Goal: Transaction & Acquisition: Purchase product/service

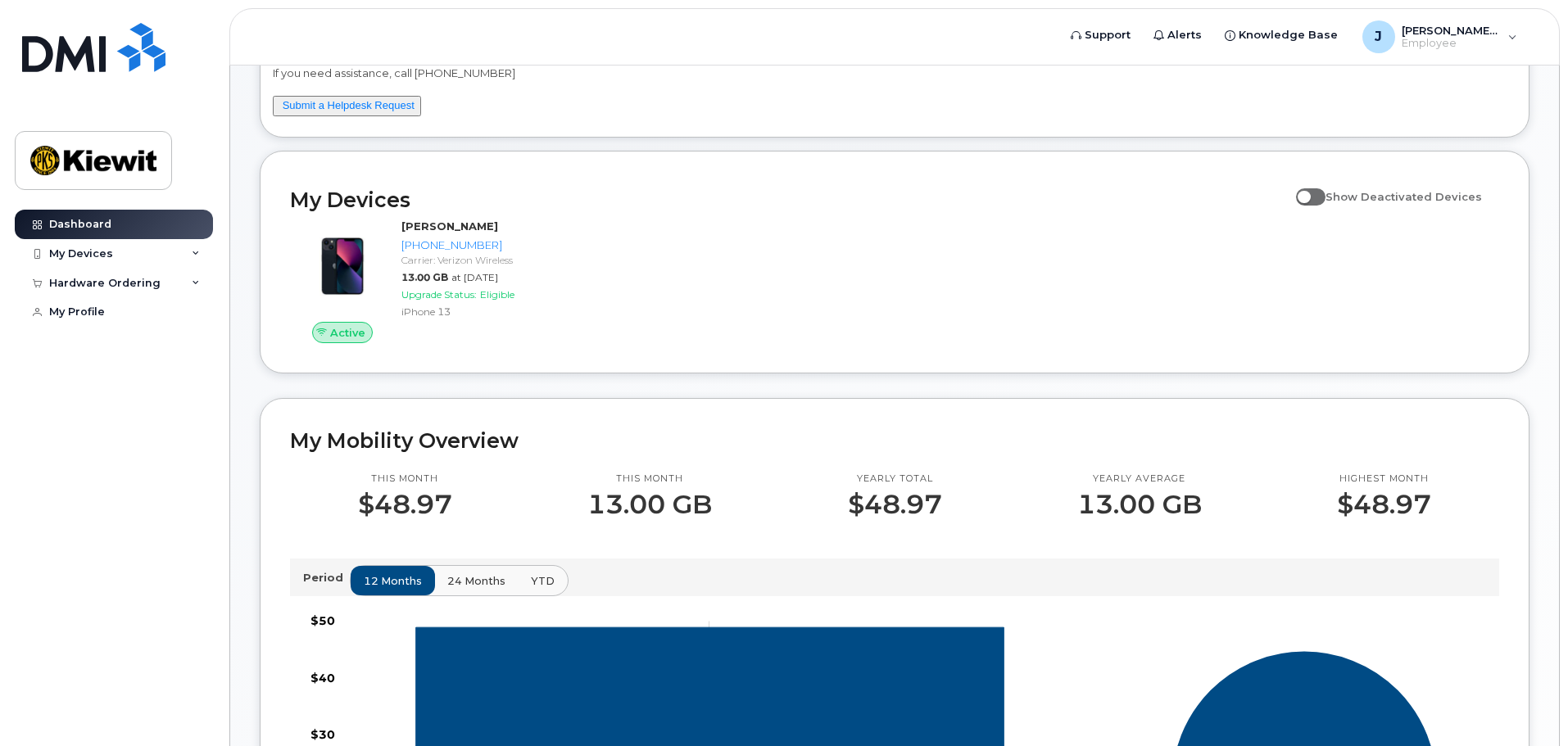
scroll to position [164, 0]
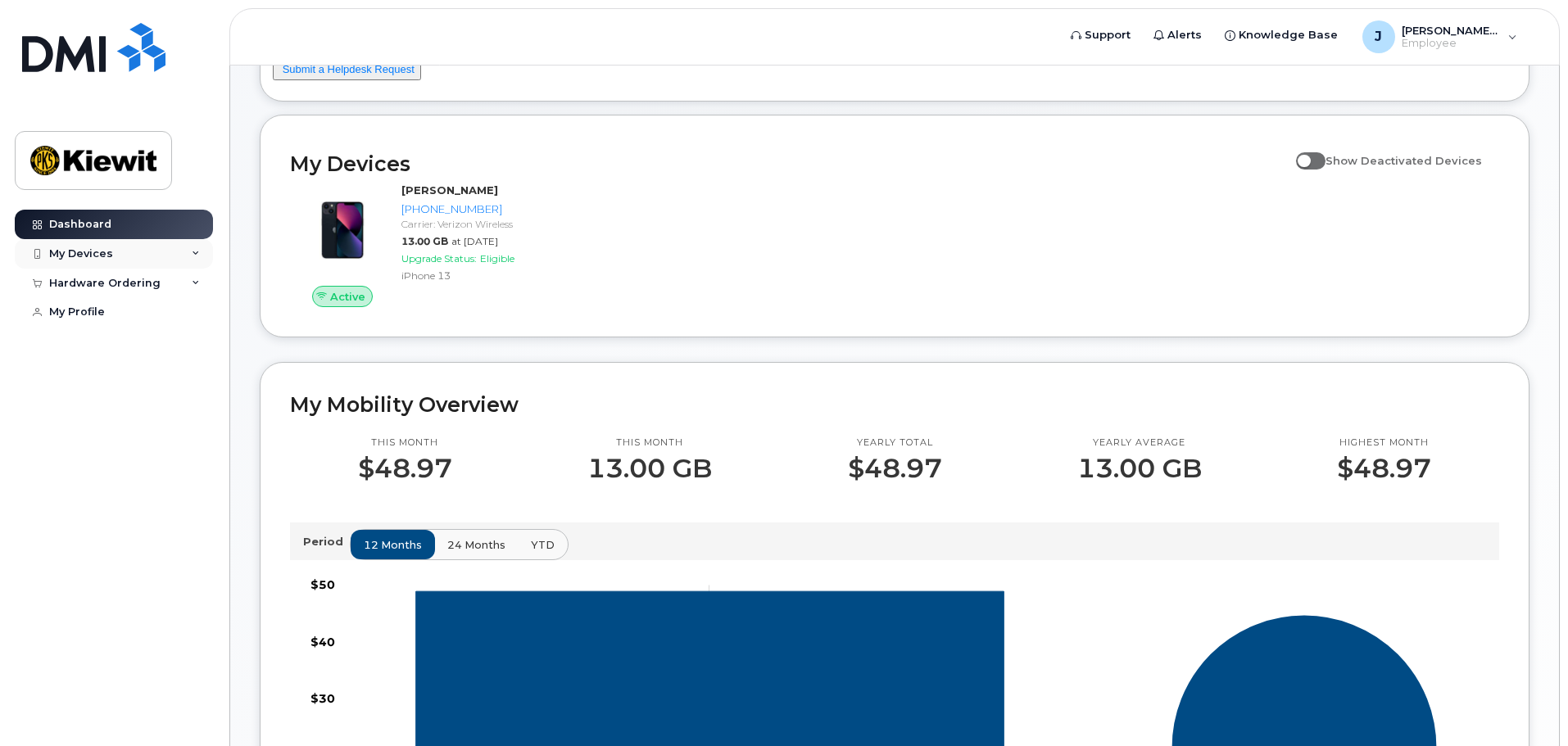
click at [183, 256] on div "My Devices" at bounding box center [114, 254] width 198 height 30
click at [190, 384] on div "Hardware Ordering" at bounding box center [114, 371] width 198 height 30
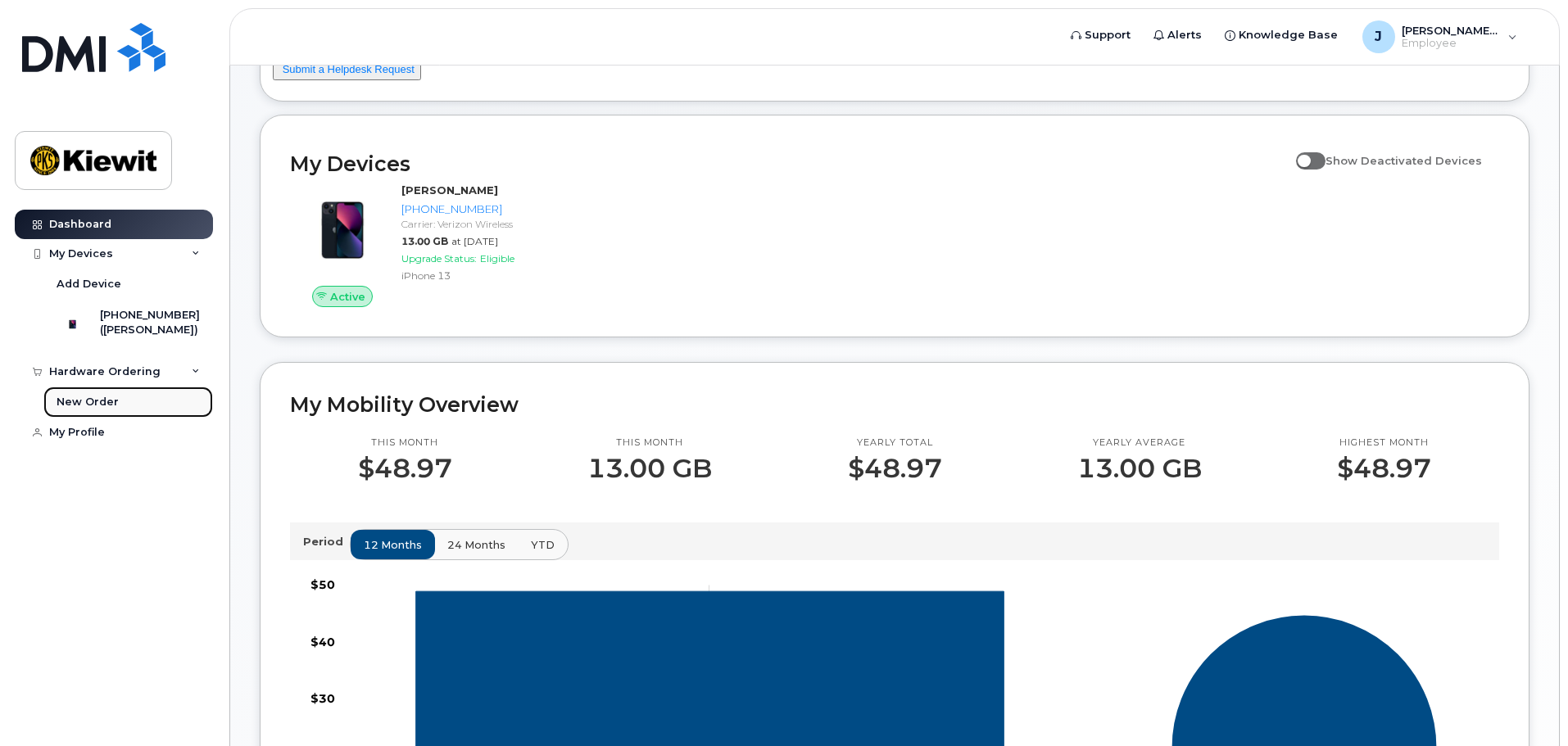
click at [105, 409] on div "New Order" at bounding box center [88, 402] width 62 height 15
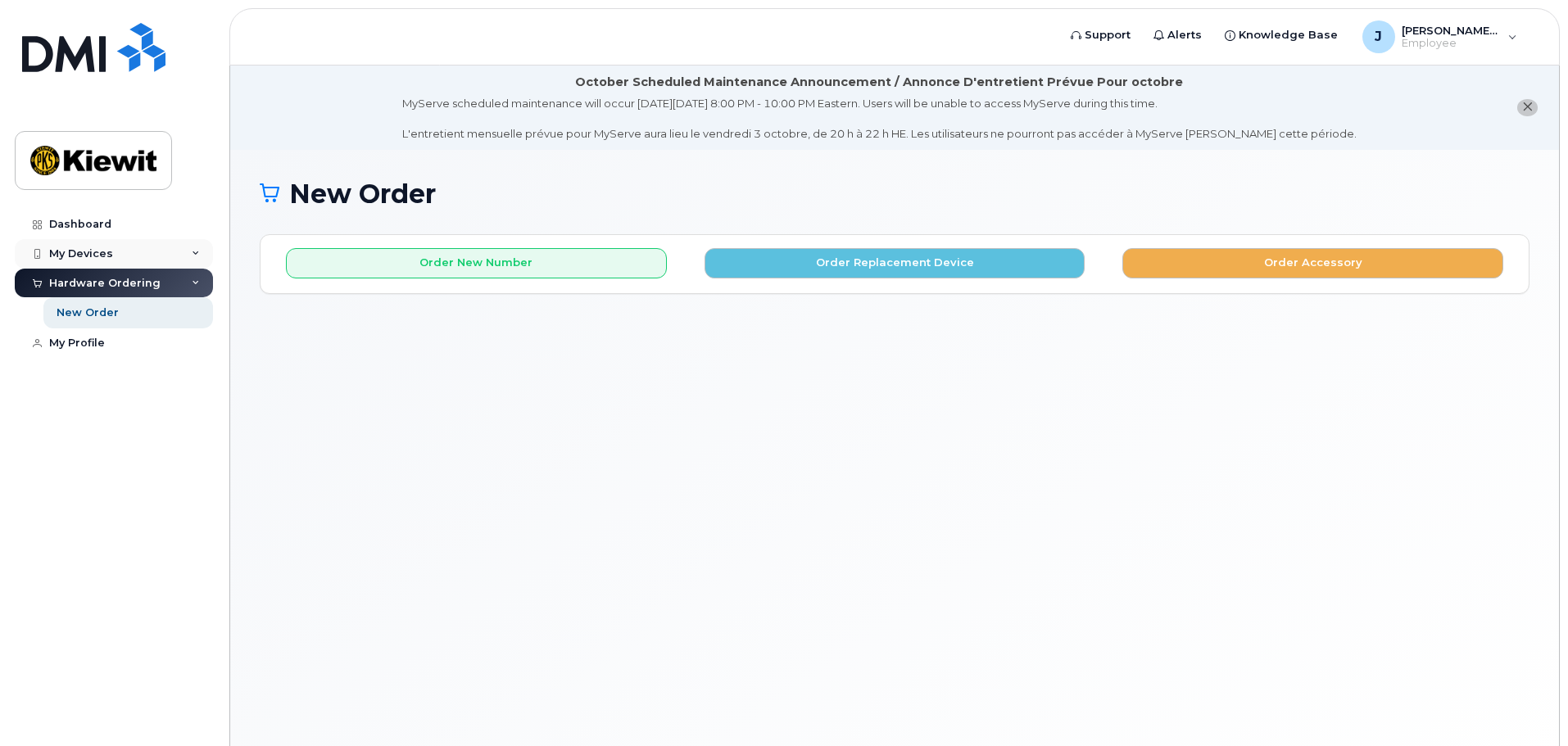
click at [164, 258] on div "My Devices" at bounding box center [114, 254] width 198 height 30
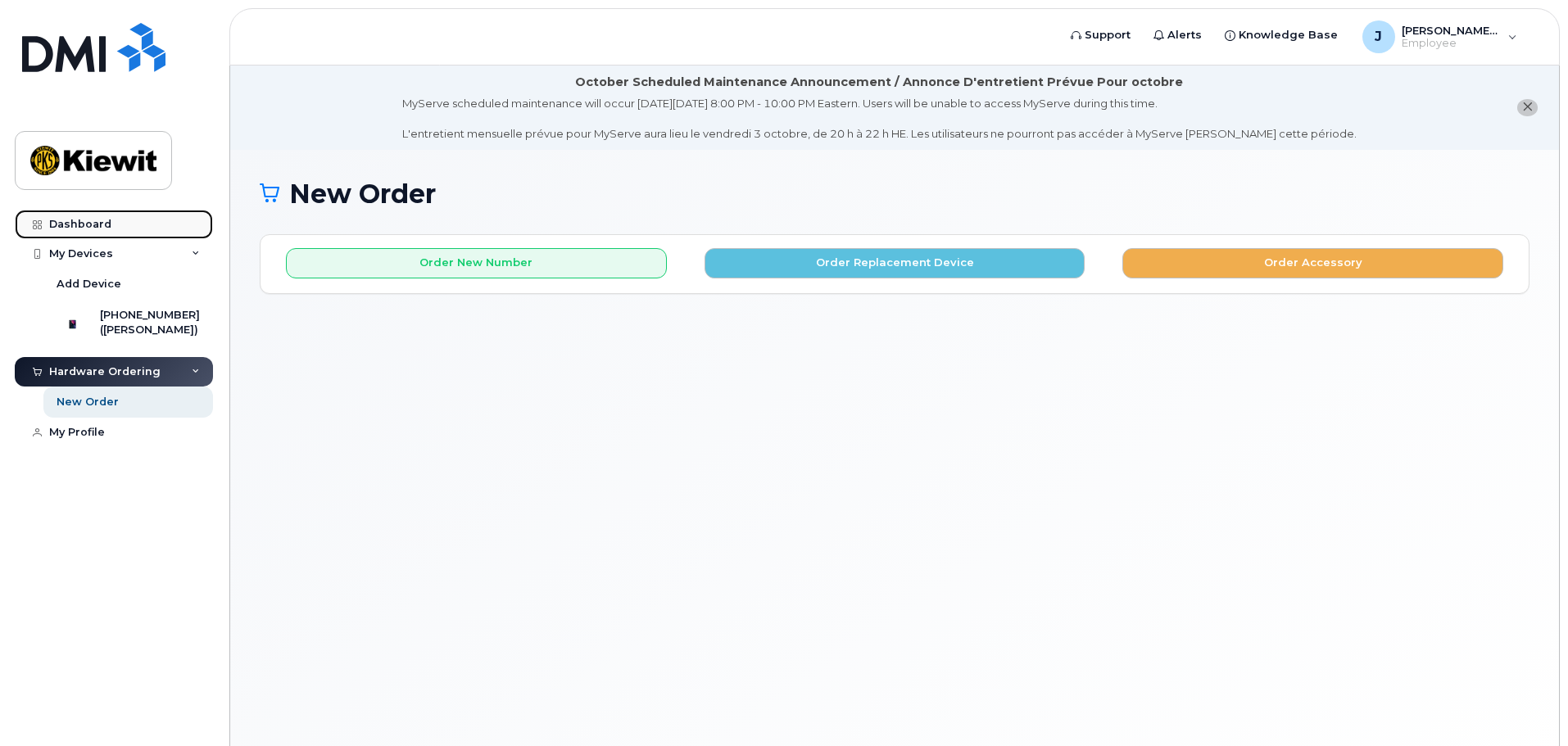
click at [71, 222] on div "Dashboard" at bounding box center [80, 225] width 62 height 13
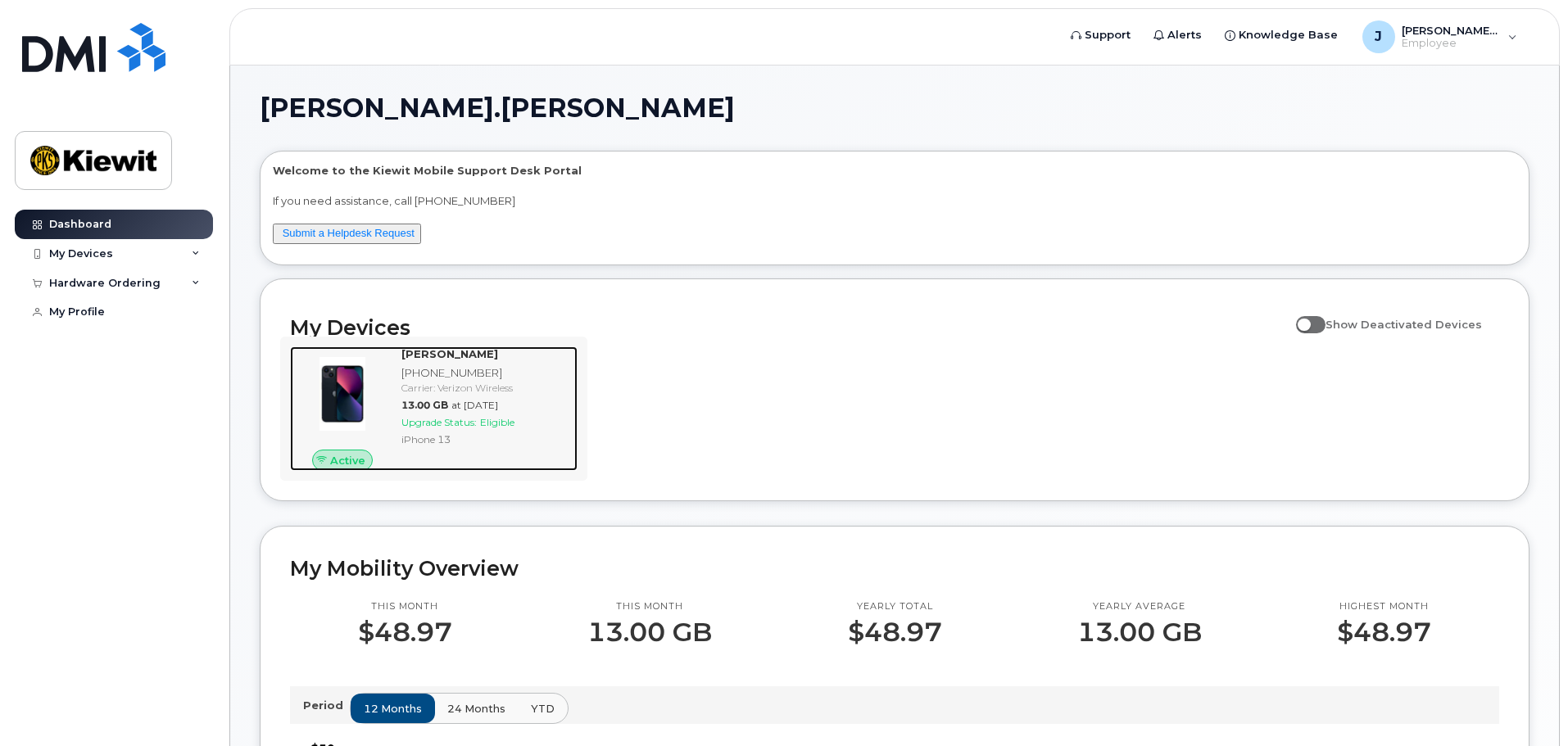
click at [491, 422] on span "Eligible" at bounding box center [497, 421] width 34 height 12
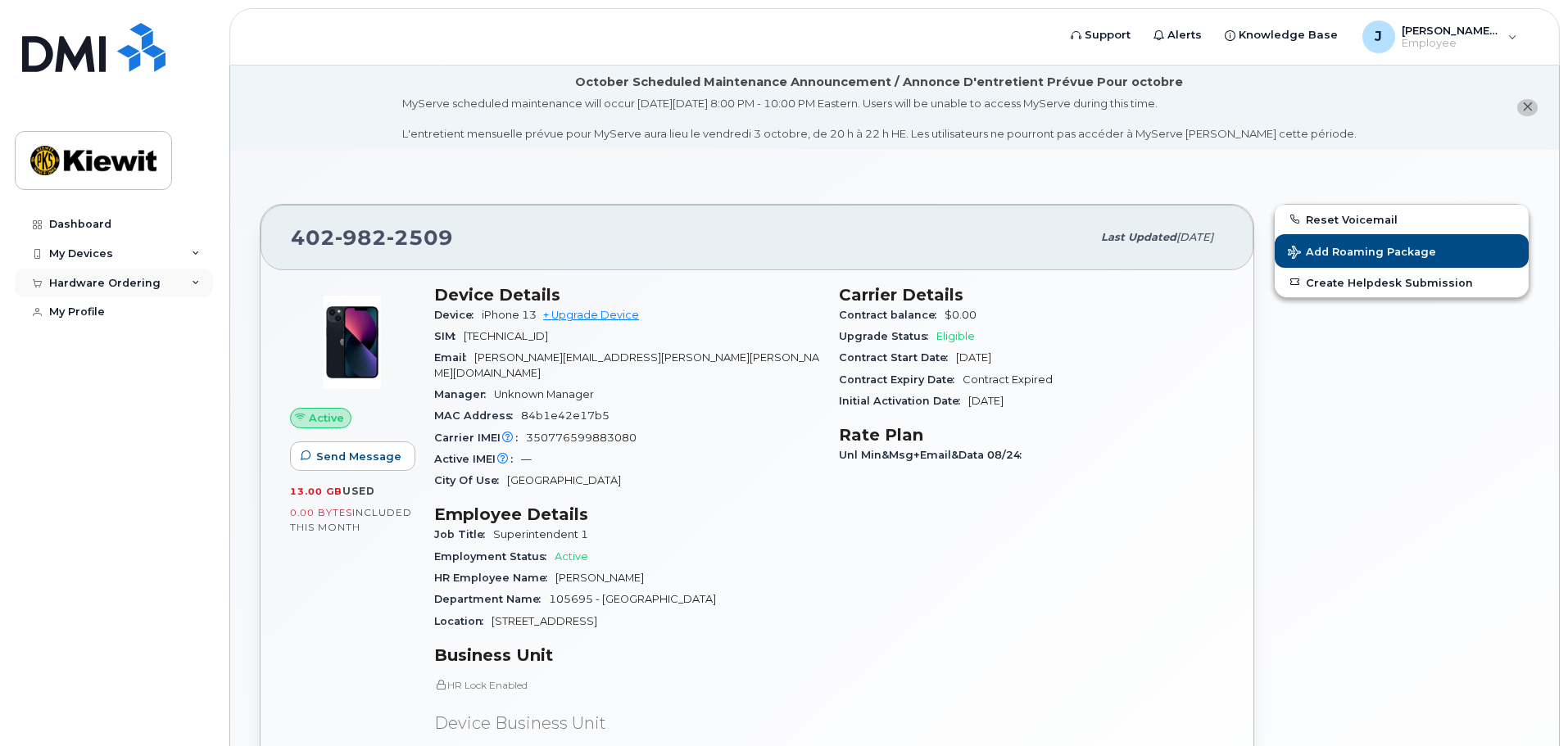
click at [202, 282] on div "Hardware Ordering" at bounding box center [114, 284] width 198 height 30
click at [87, 309] on div "New Order" at bounding box center [88, 313] width 62 height 15
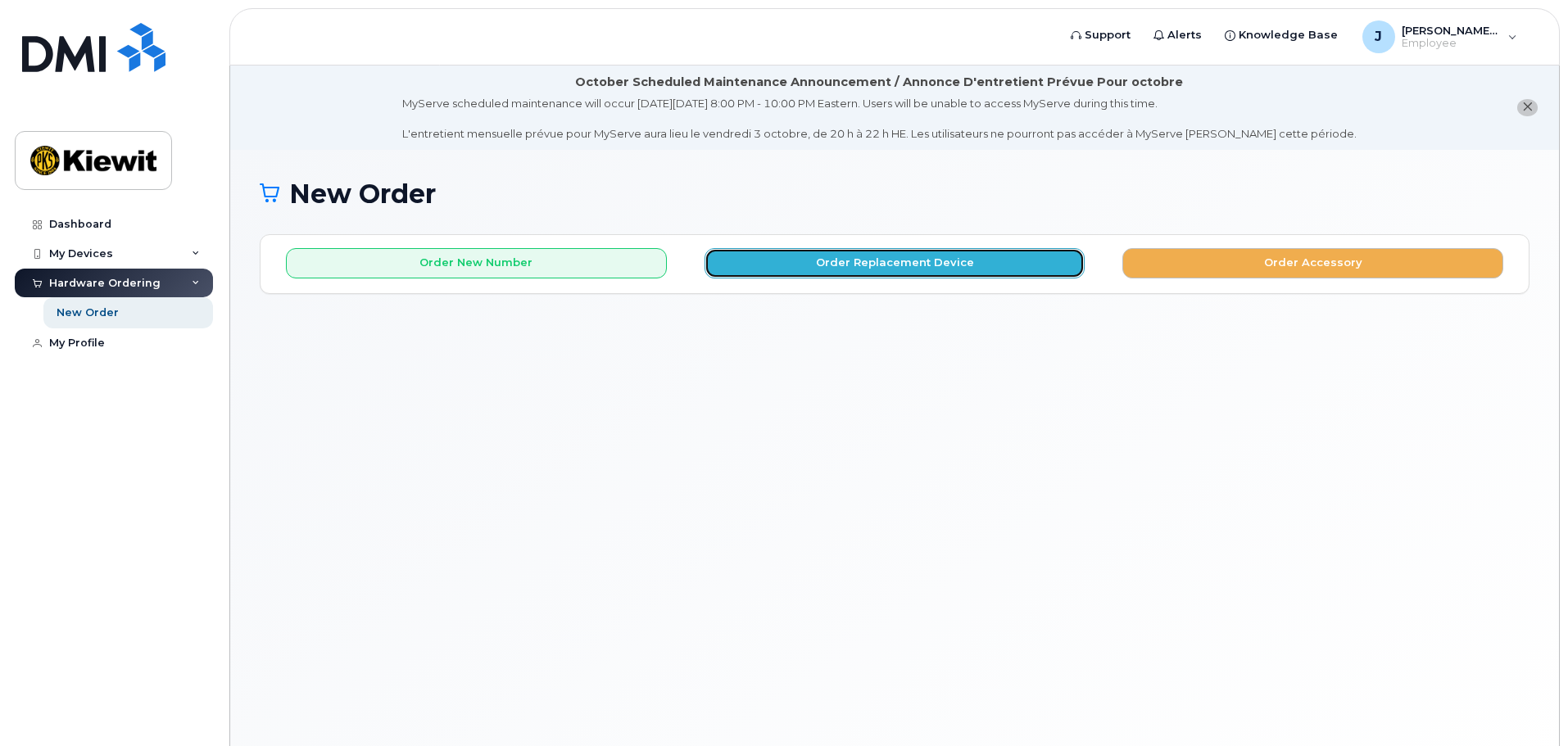
click at [889, 263] on button "Order Replacement Device" at bounding box center [895, 263] width 381 height 30
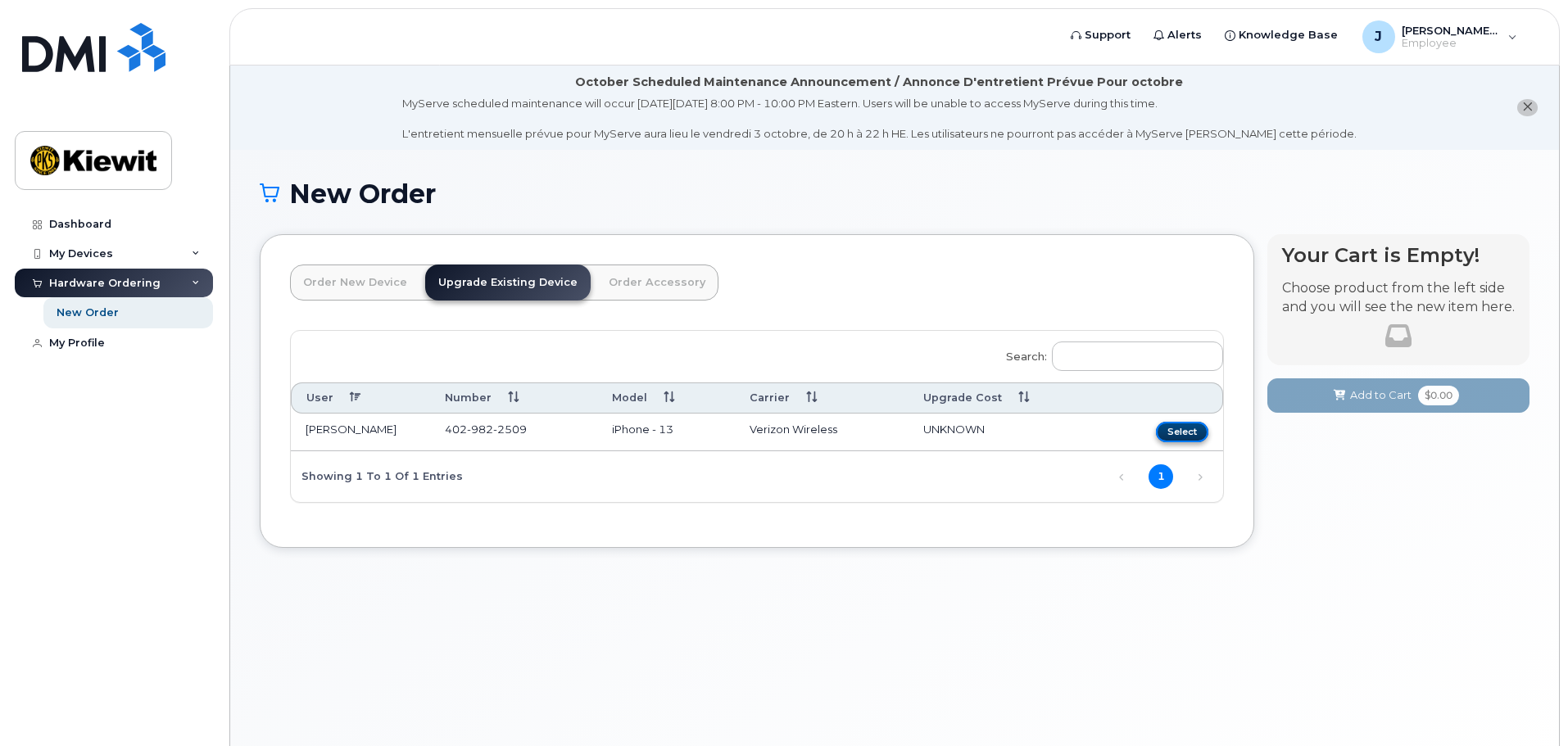
click at [1176, 430] on button "Select" at bounding box center [1182, 431] width 52 height 20
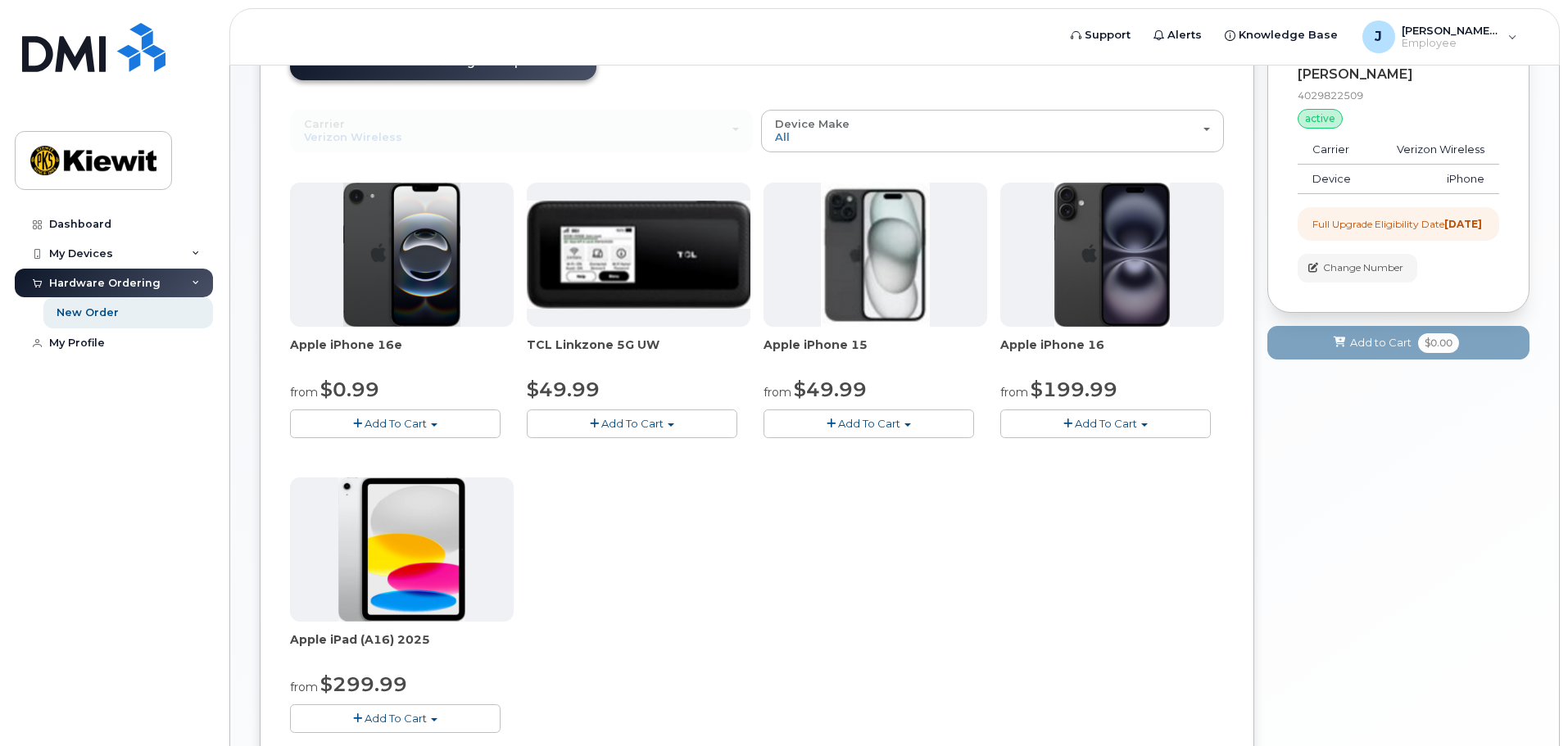
scroll to position [246, 0]
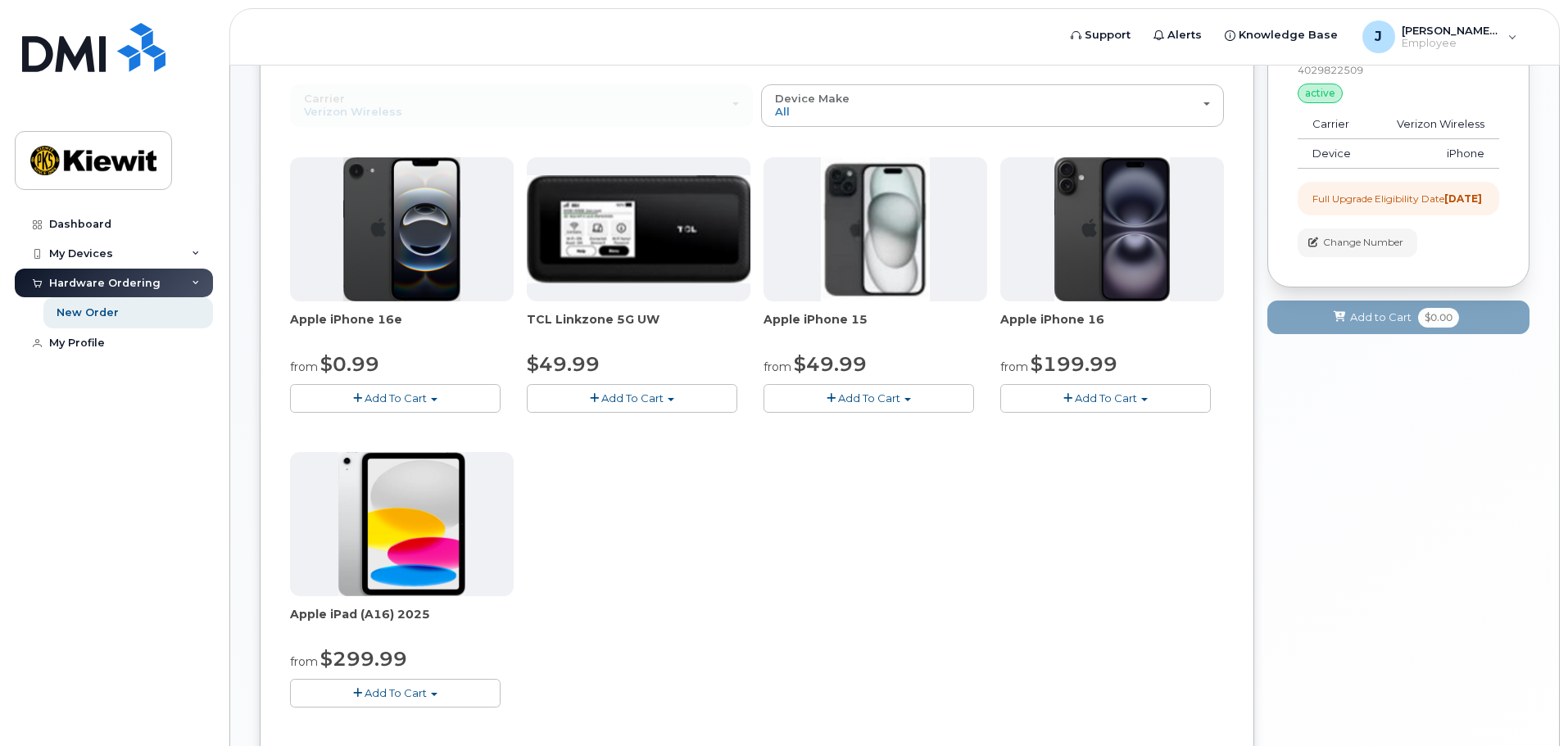
click at [909, 400] on span "button" at bounding box center [908, 399] width 7 height 3
click at [562, 479] on div "Apple iPhone 16e from $0.99 Add To Cart $0.99 - 2 Year Upgrade (128GB) $599.99 …" at bounding box center [757, 445] width 934 height 576
click at [430, 394] on button "Add To Cart" at bounding box center [395, 398] width 211 height 29
drag, startPoint x: 694, startPoint y: 497, endPoint x: 823, endPoint y: 484, distance: 129.7
click at [695, 497] on div "Apple iPhone 16e from $0.99 Add To Cart $0.99 - 2 Year Upgrade (128GB) $599.99 …" at bounding box center [757, 445] width 934 height 576
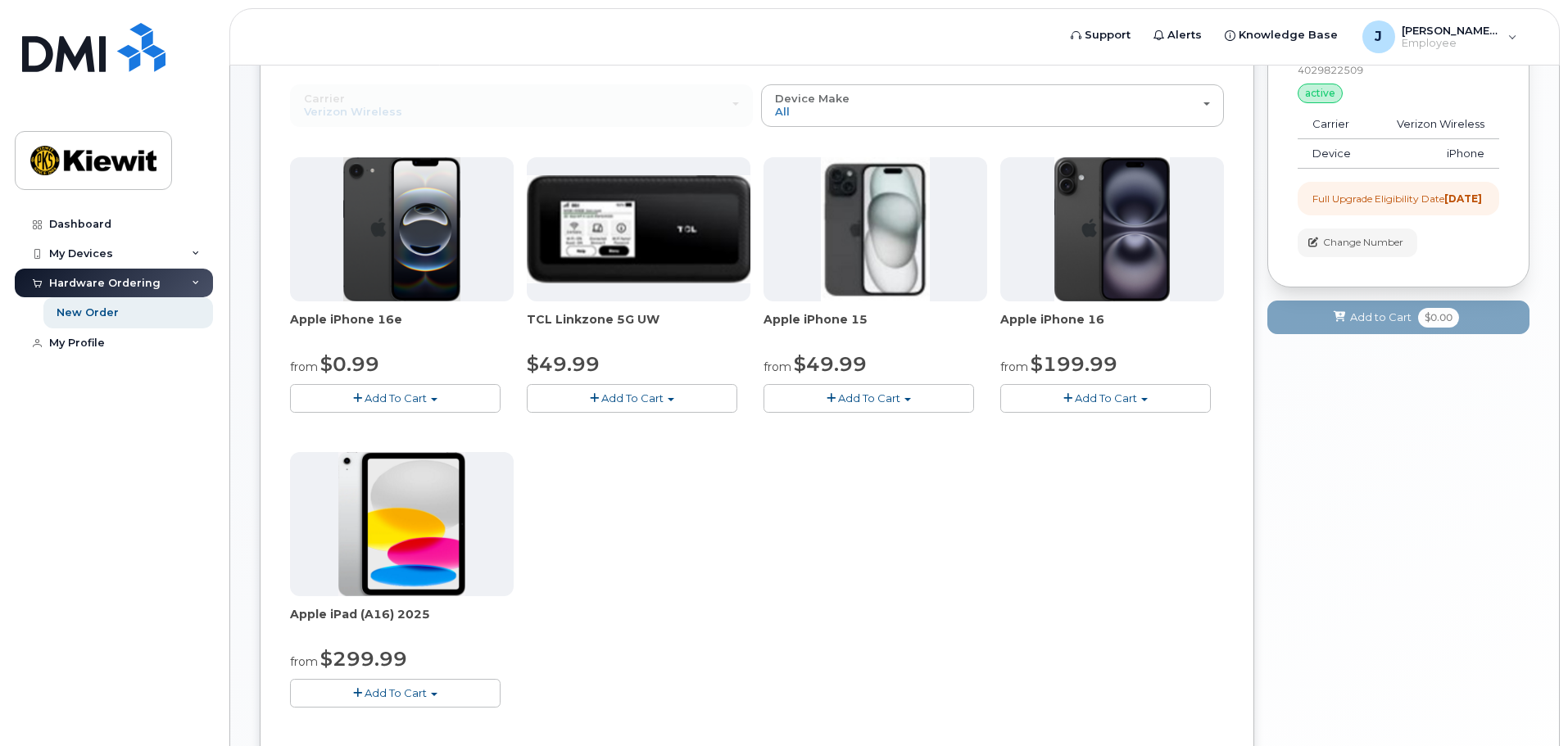
click at [1145, 402] on button "Add To Cart" at bounding box center [1105, 398] width 211 height 29
drag, startPoint x: 899, startPoint y: 454, endPoint x: 911, endPoint y: 427, distance: 29.5
click at [898, 454] on div "Apple iPhone 16e from $0.99 Add To Cart $0.99 - 2 Year Upgrade (128GB) $599.99 …" at bounding box center [757, 445] width 934 height 576
click at [911, 400] on span "button" at bounding box center [908, 399] width 7 height 3
click at [1046, 478] on div "Apple iPhone 16e from $0.99 Add To Cart $0.99 - 2 Year Upgrade (128GB) $599.99 …" at bounding box center [757, 445] width 934 height 576
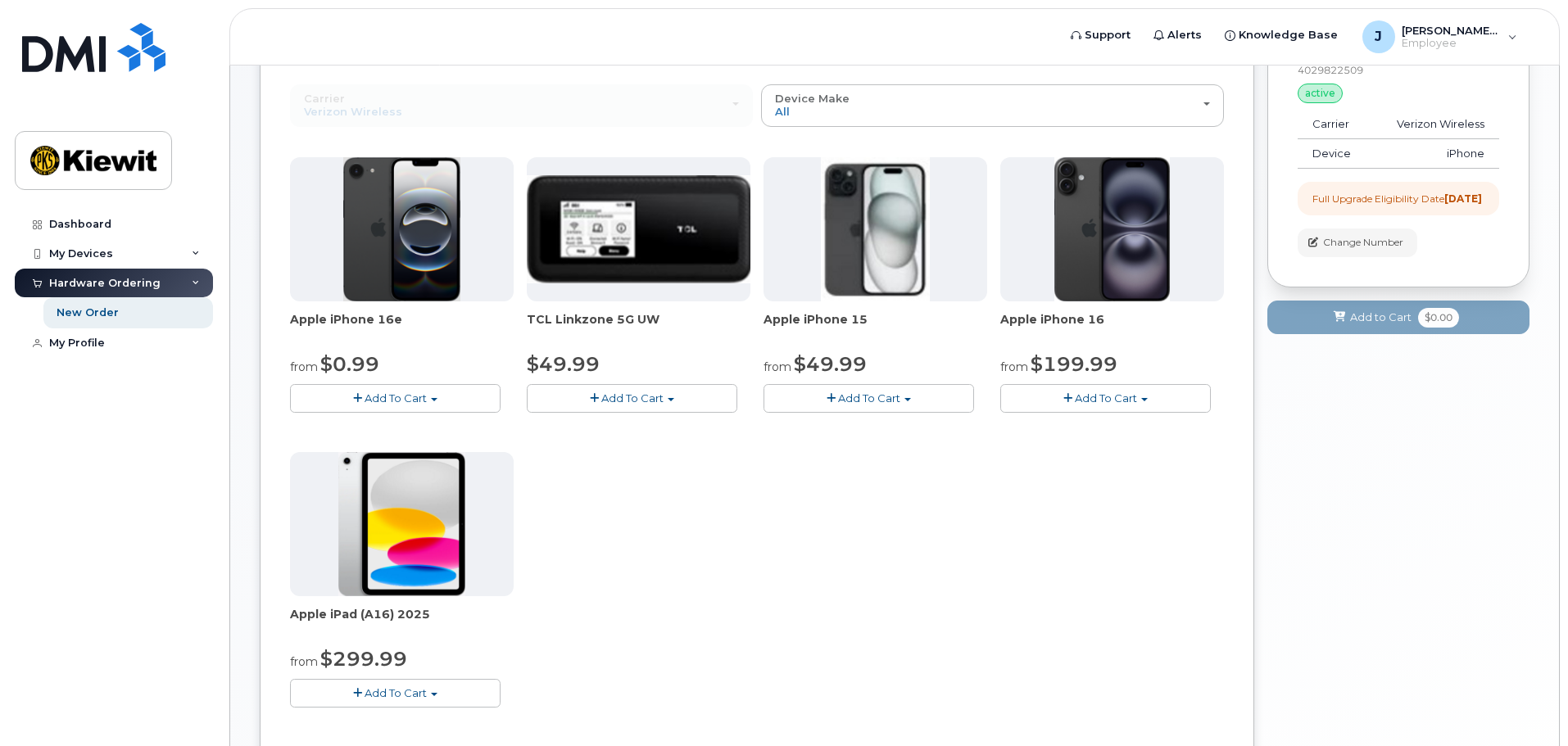
click at [430, 402] on button "Add To Cart" at bounding box center [395, 398] width 211 height 29
drag, startPoint x: 741, startPoint y: 516, endPoint x: 900, endPoint y: 467, distance: 166.4
click at [745, 516] on div "Apple iPhone 16e from $0.99 Add To Cart $0.99 - 2 Year Upgrade (128GB) $599.99 …" at bounding box center [757, 445] width 934 height 576
click at [1145, 399] on span "button" at bounding box center [1144, 399] width 7 height 3
click at [873, 508] on div "Apple iPhone 16e from $0.99 Add To Cart $0.99 - 2 Year Upgrade (128GB) $599.99 …" at bounding box center [757, 445] width 934 height 576
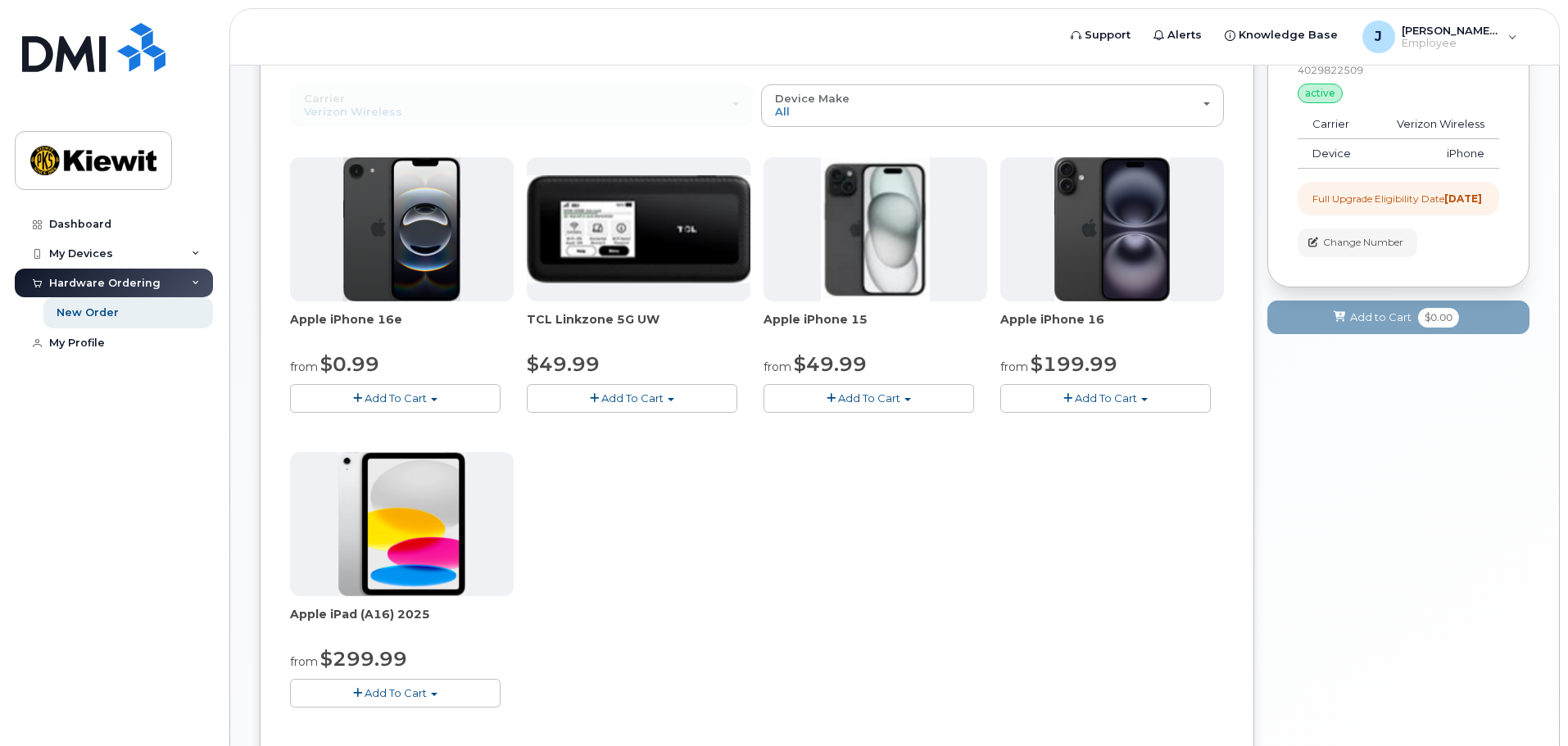
click at [905, 400] on span "button" at bounding box center [908, 399] width 7 height 3
click at [900, 426] on link "$49.99 - 2 Year Upgrade (128GB)" at bounding box center [874, 428] width 213 height 20
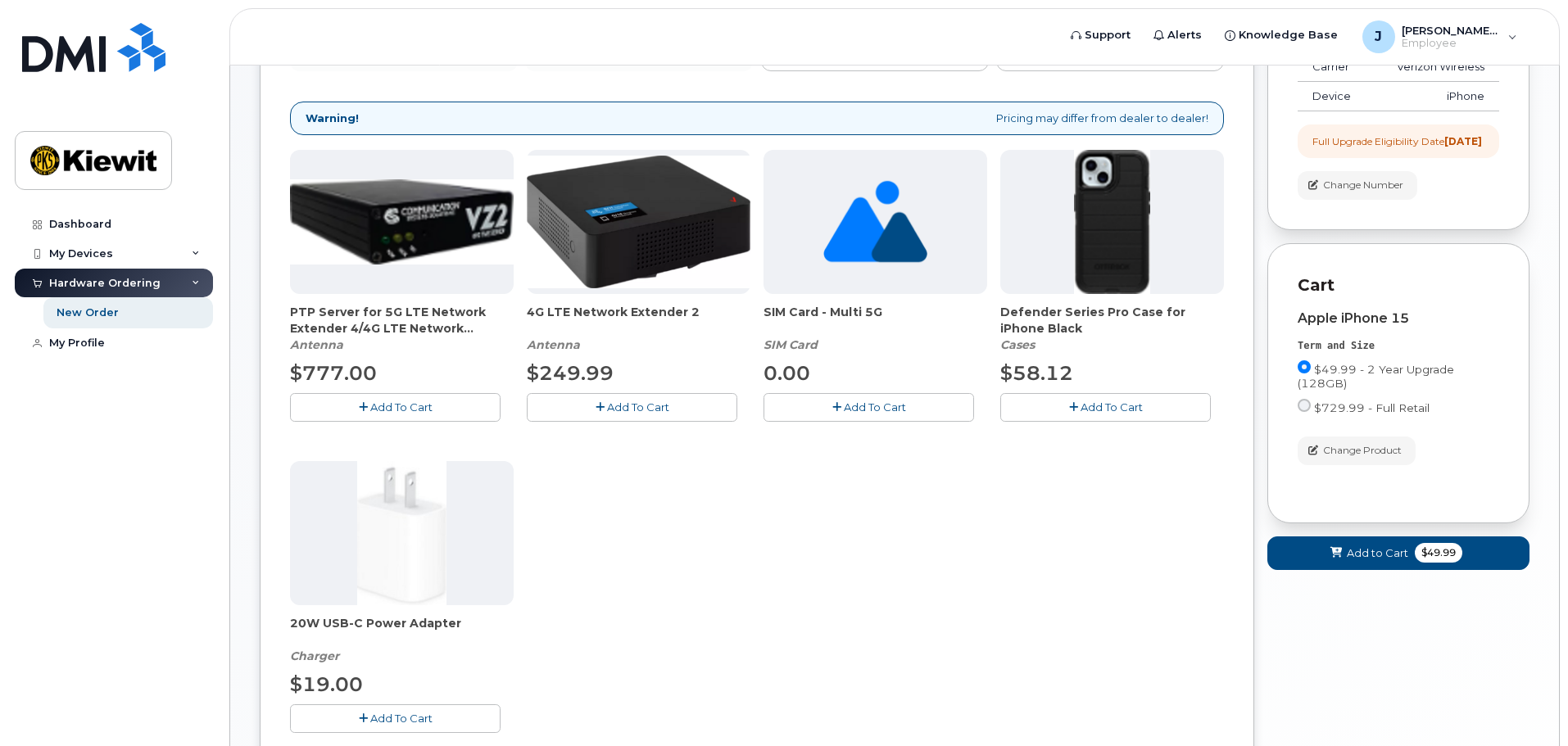
scroll to position [328, 0]
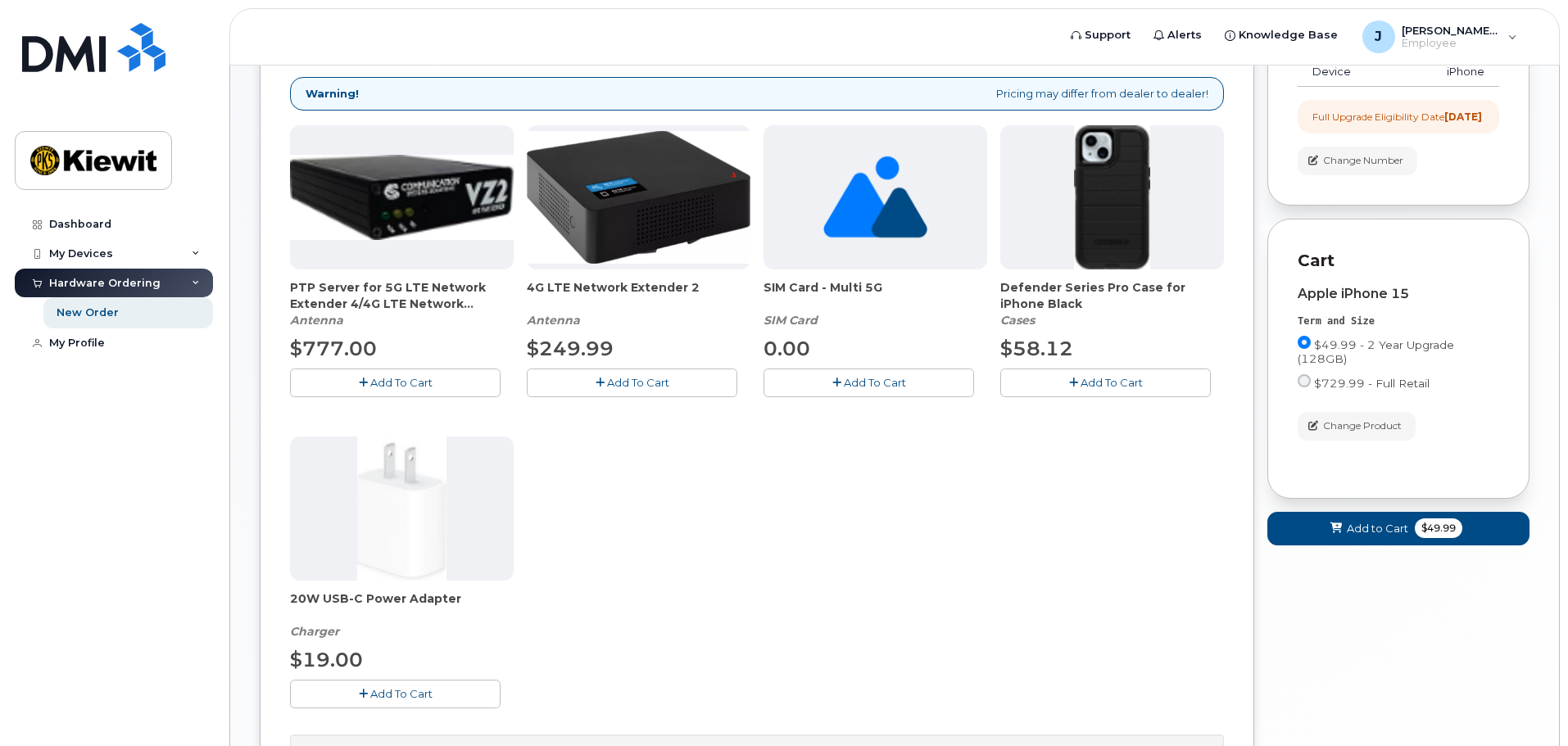
click at [1122, 387] on span "Add To Cart" at bounding box center [1111, 382] width 62 height 13
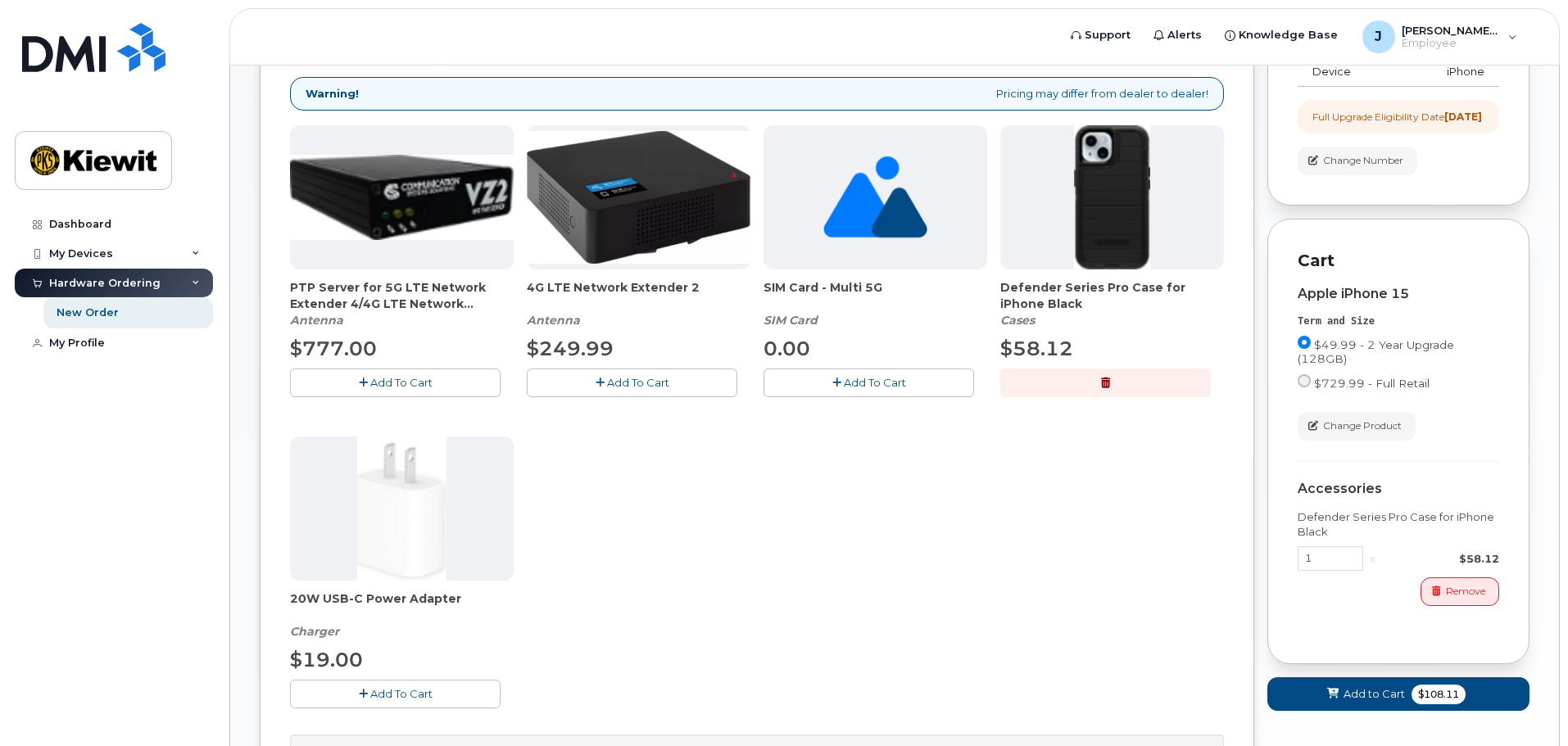
drag, startPoint x: 293, startPoint y: 599, endPoint x: 455, endPoint y: 589, distance: 162.3
click at [455, 589] on div "20W USB-C Power Adapter Charger $19.00 Add To Cart" at bounding box center [402, 572] width 224 height 272
copy span "20W USB-C Power Adapter"
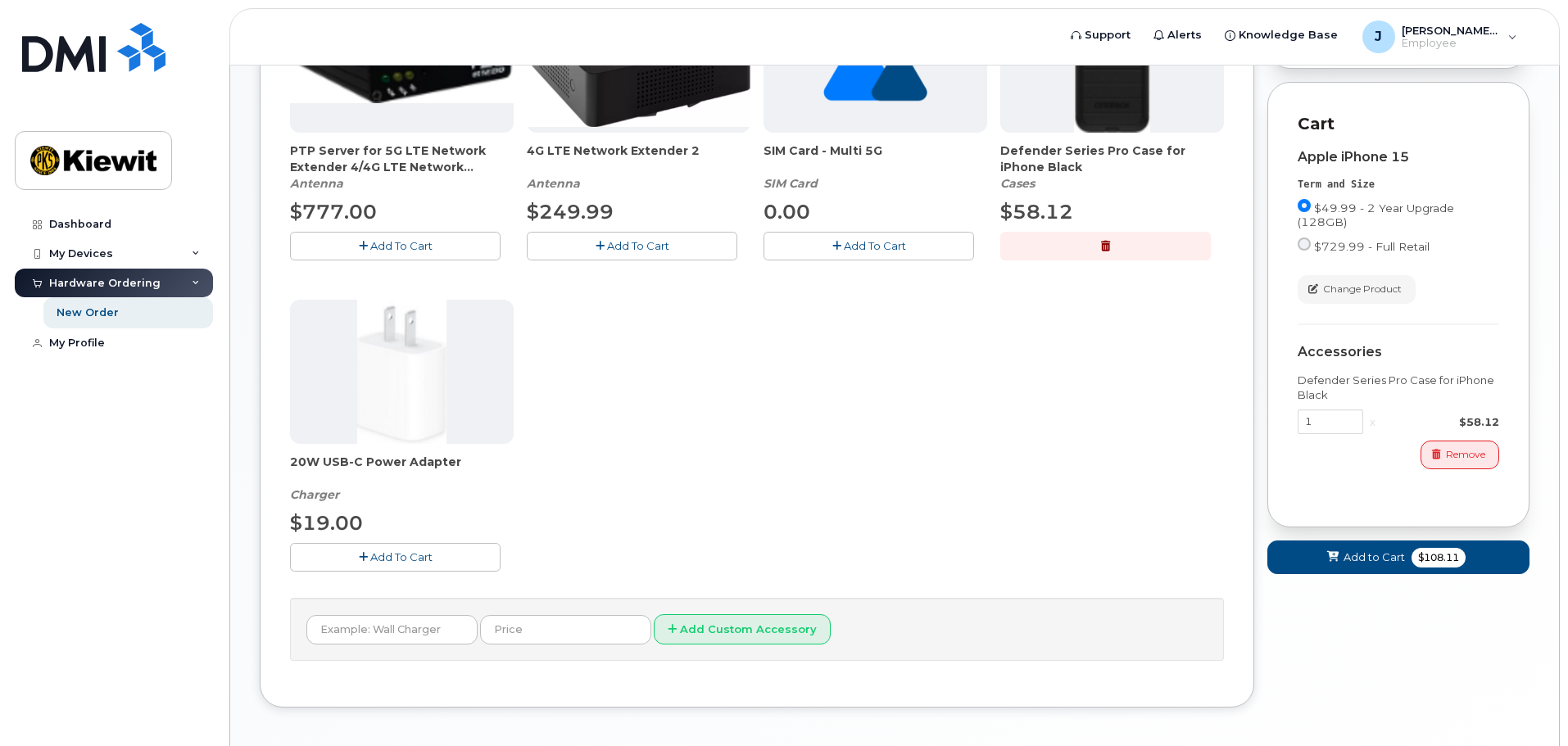
scroll to position [532, 0]
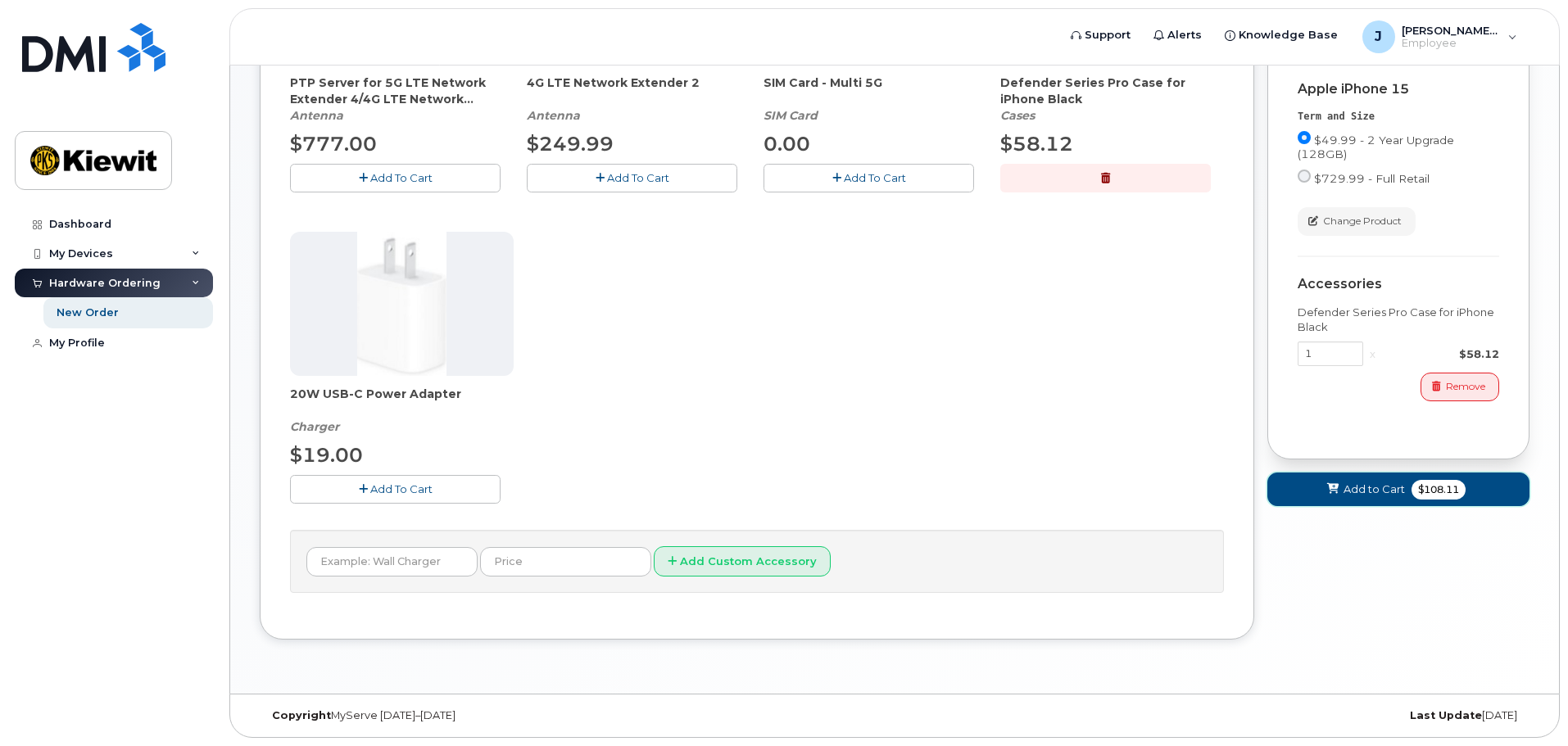
click at [1332, 494] on icon at bounding box center [1333, 489] width 11 height 11
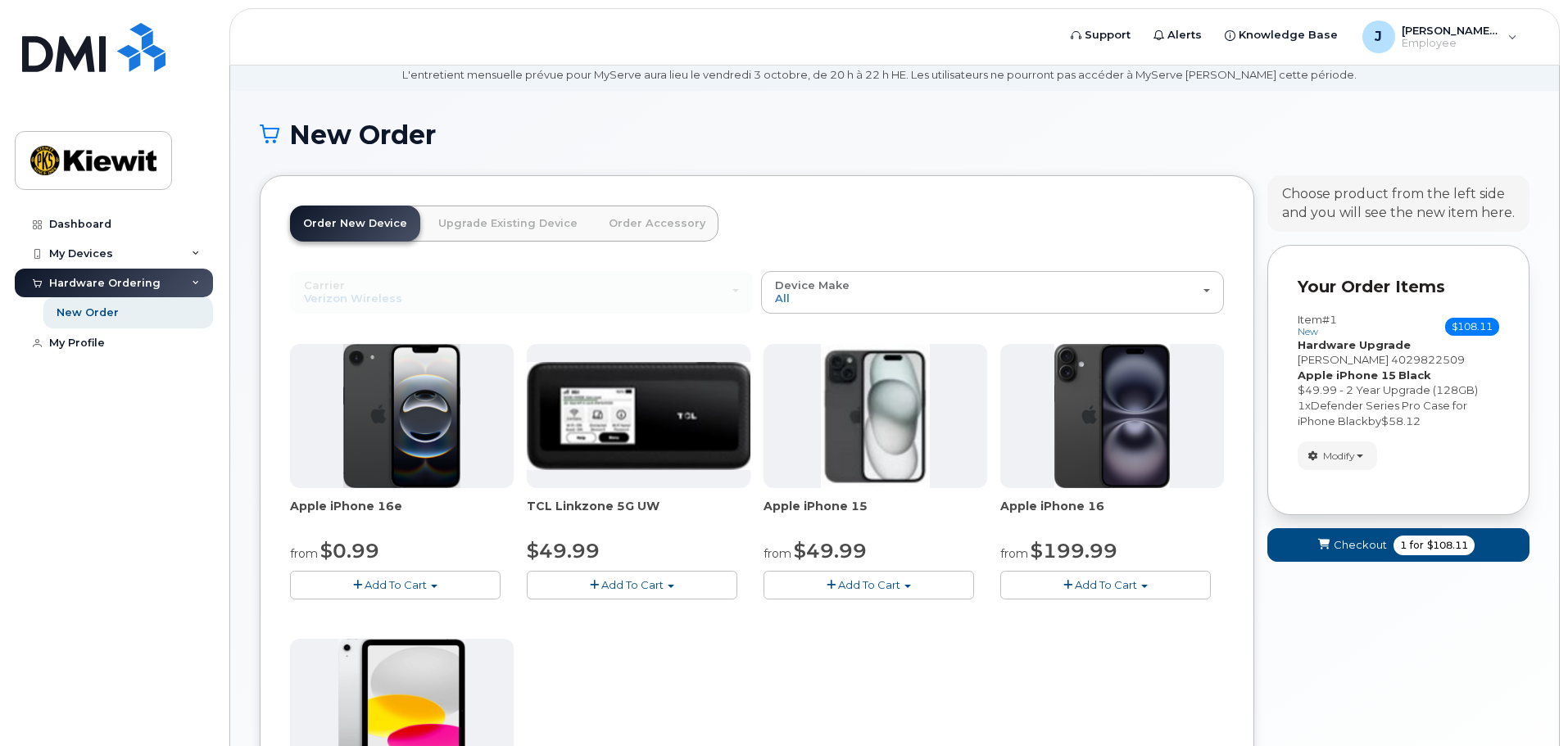
scroll to position [13, 0]
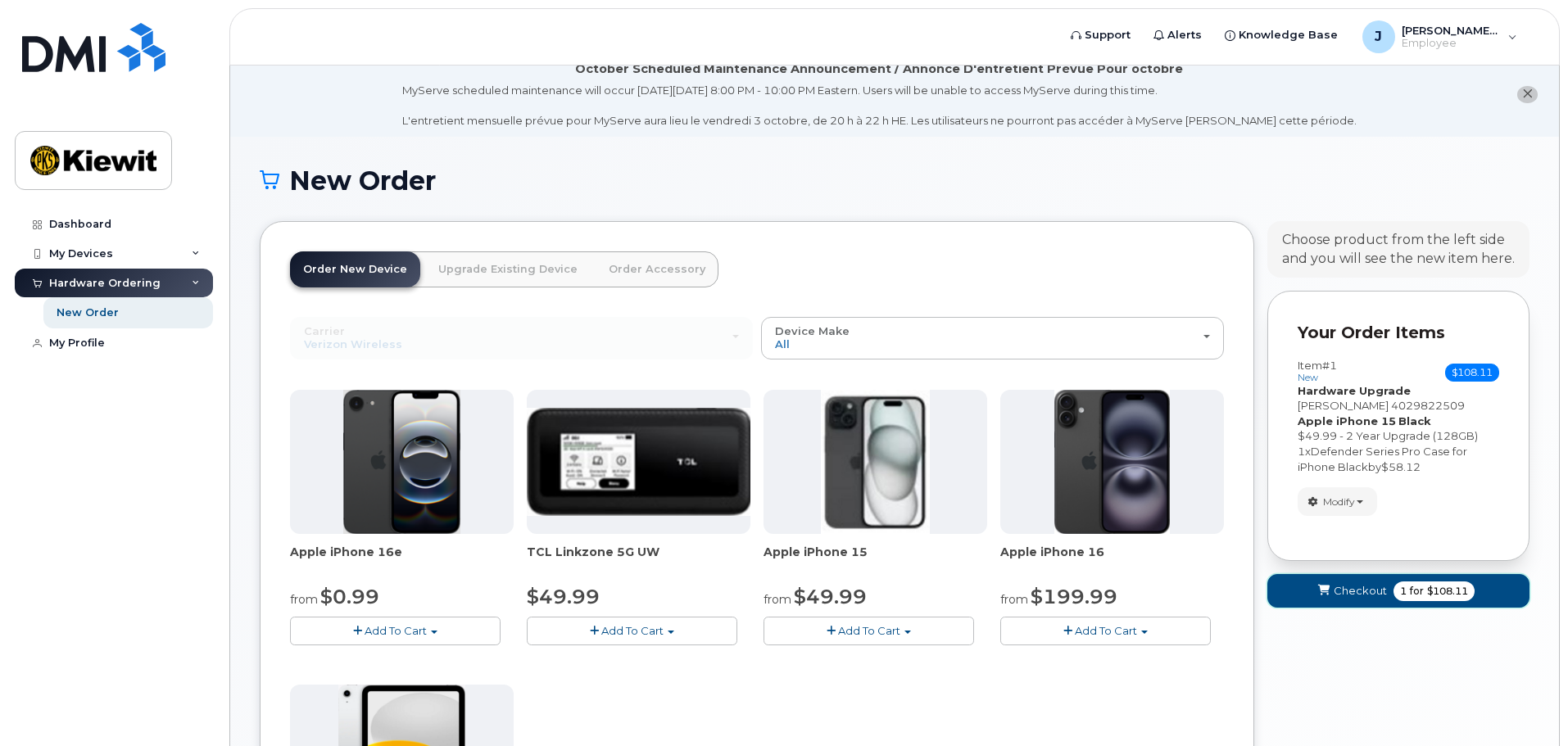
click at [1334, 594] on span "Checkout" at bounding box center [1360, 590] width 53 height 16
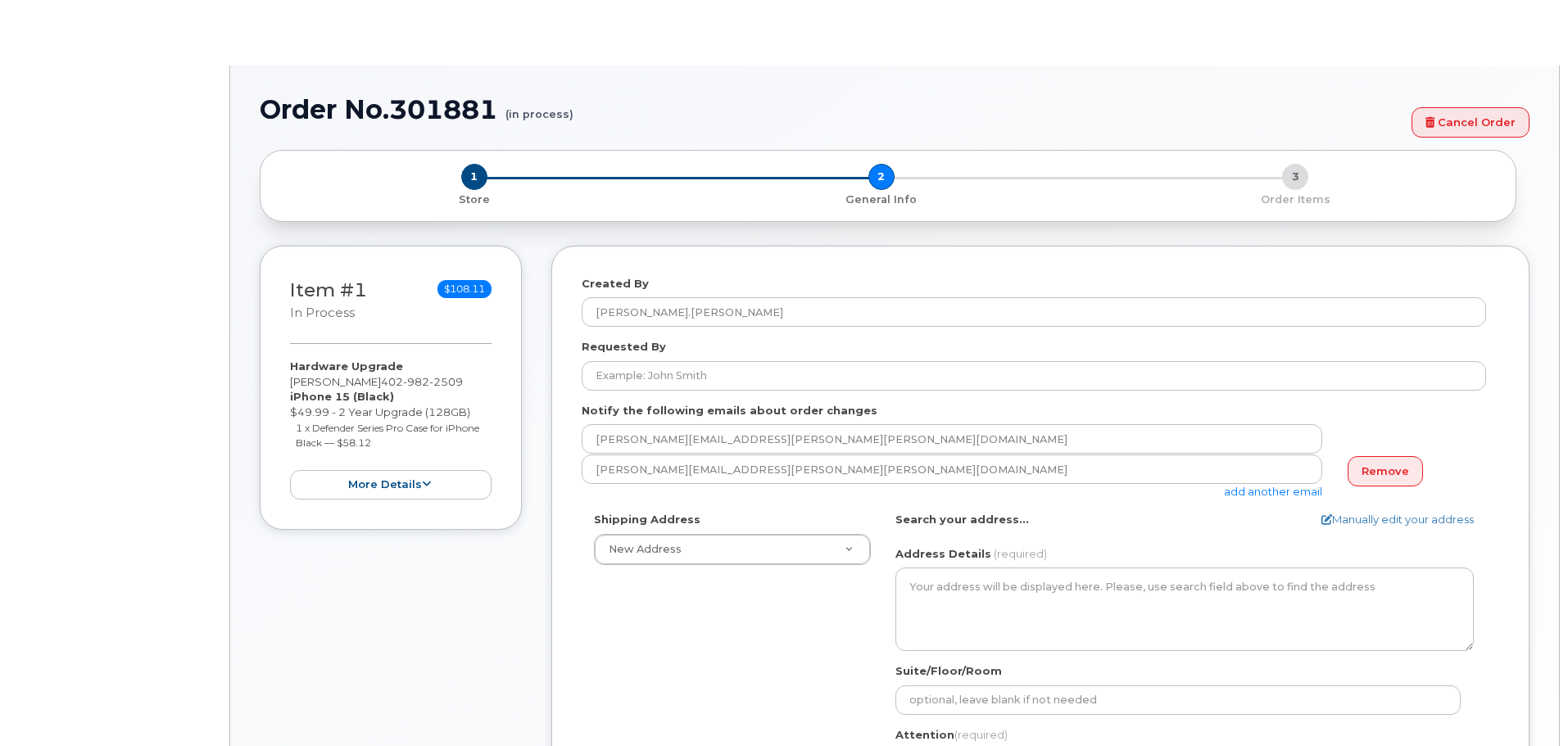
select select
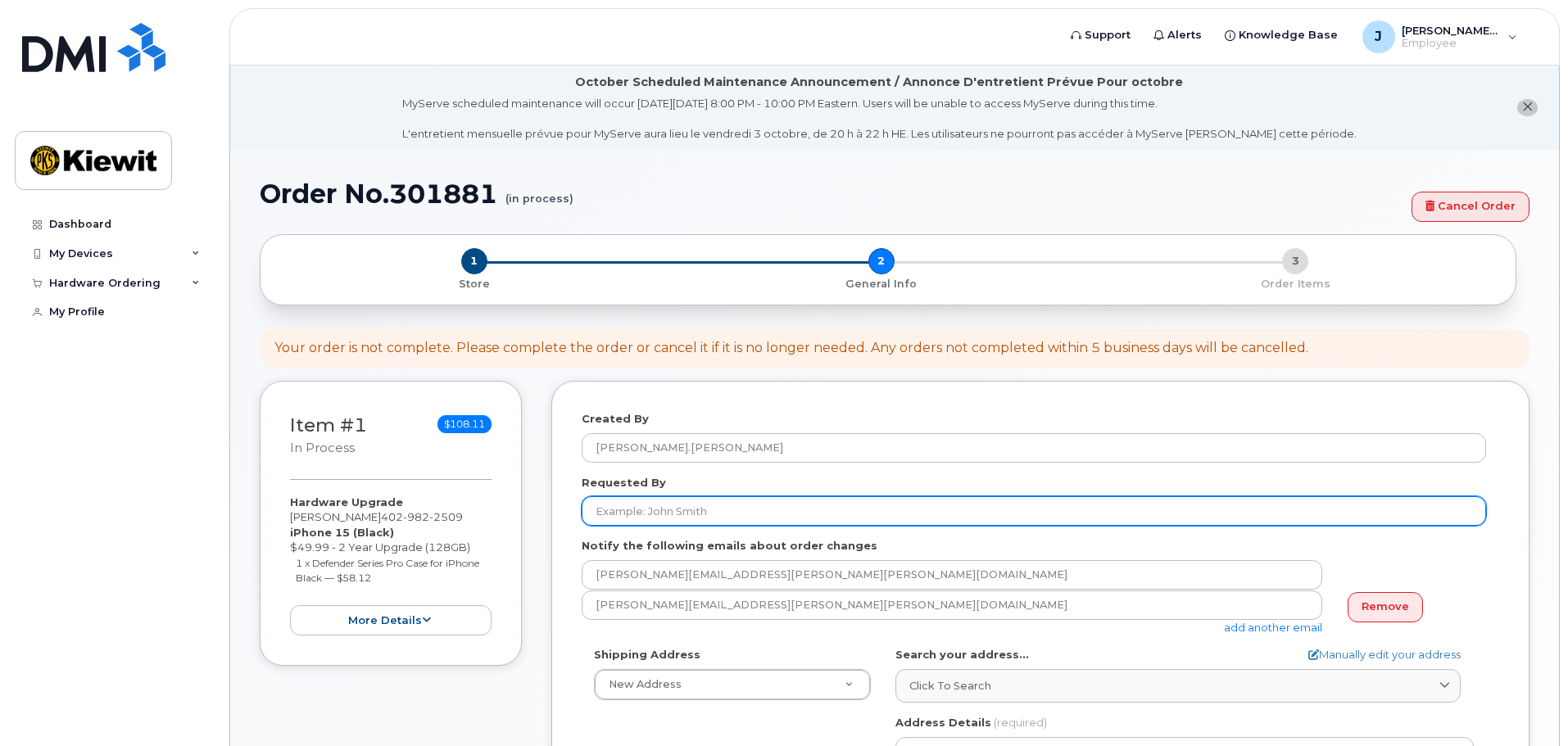
click at [752, 519] on input "Requested By" at bounding box center [1033, 511] width 905 height 30
type input "[PERSON_NAME]"
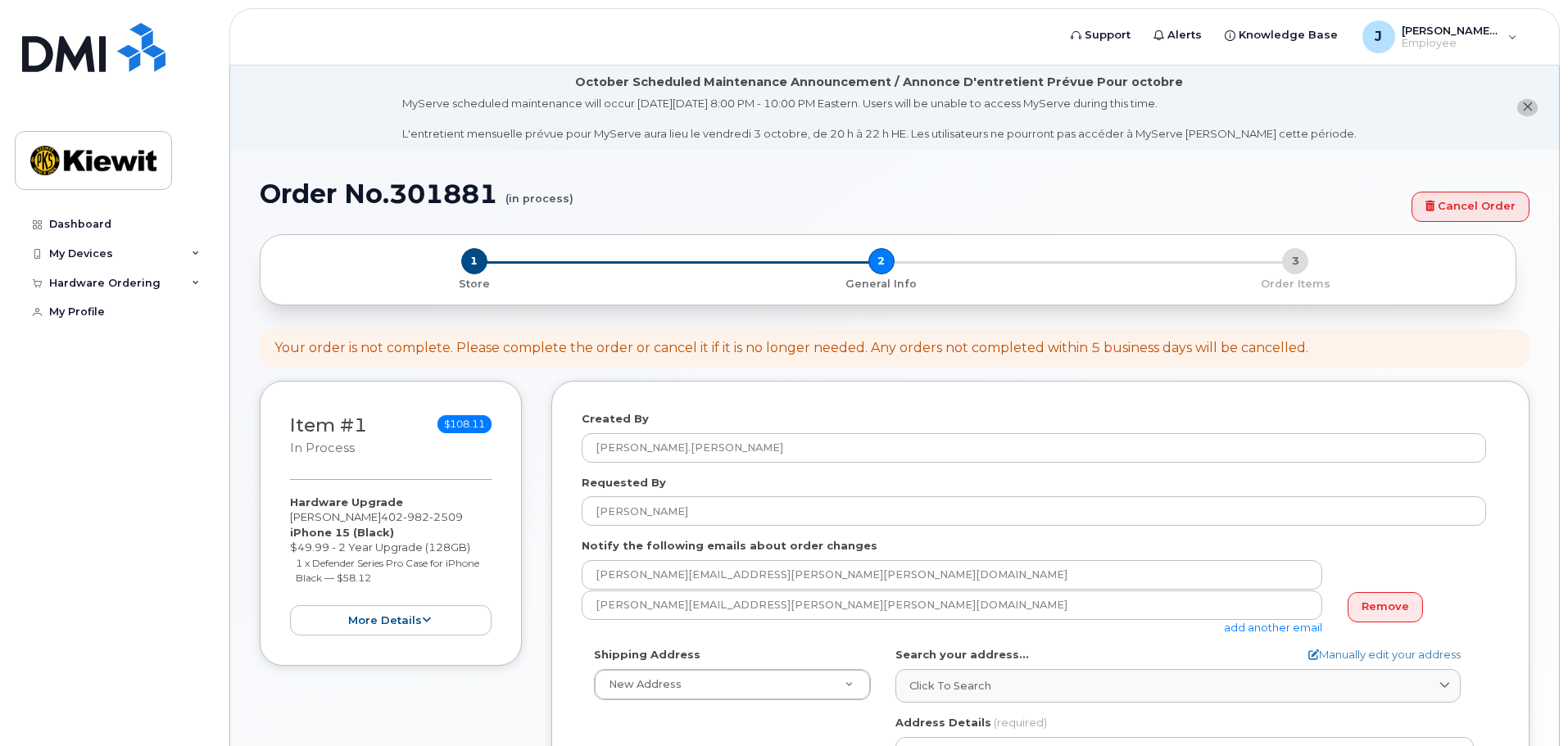
click at [590, 637] on form "Created By Jake.Tyler Requested By Jake Tyler Notify the following emails about…" at bounding box center [1040, 738] width 918 height 654
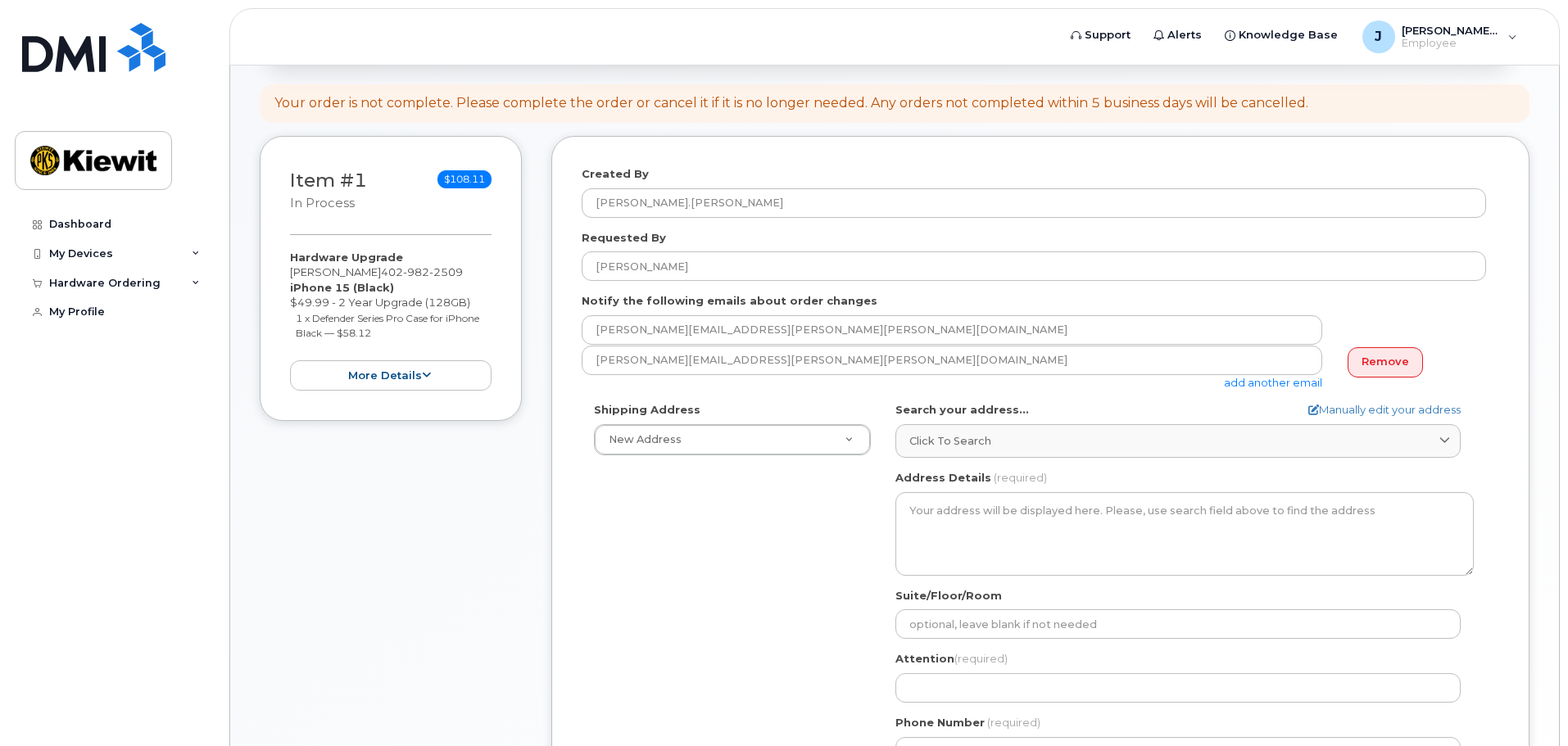
scroll to position [246, 0]
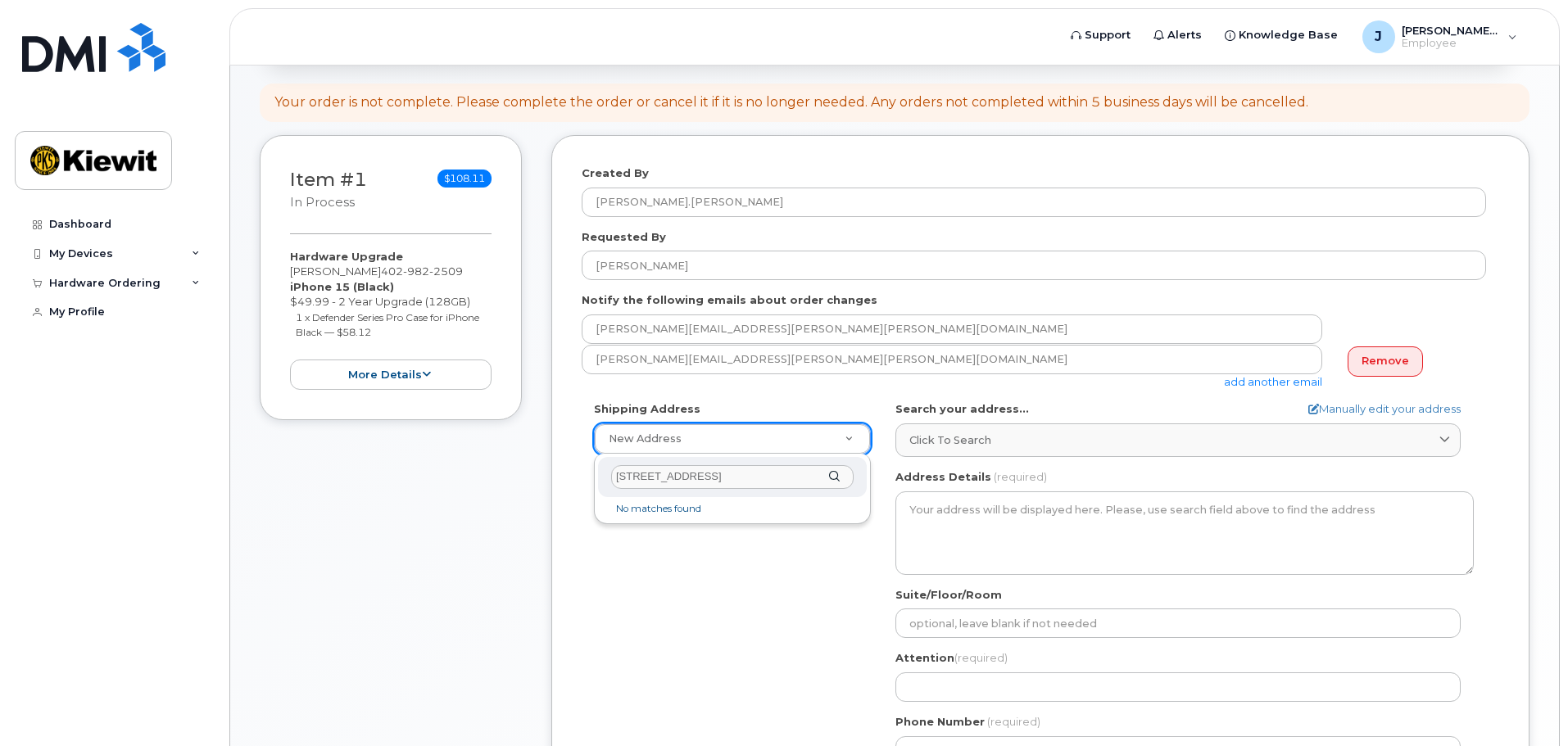
type input "17519 Potter St"
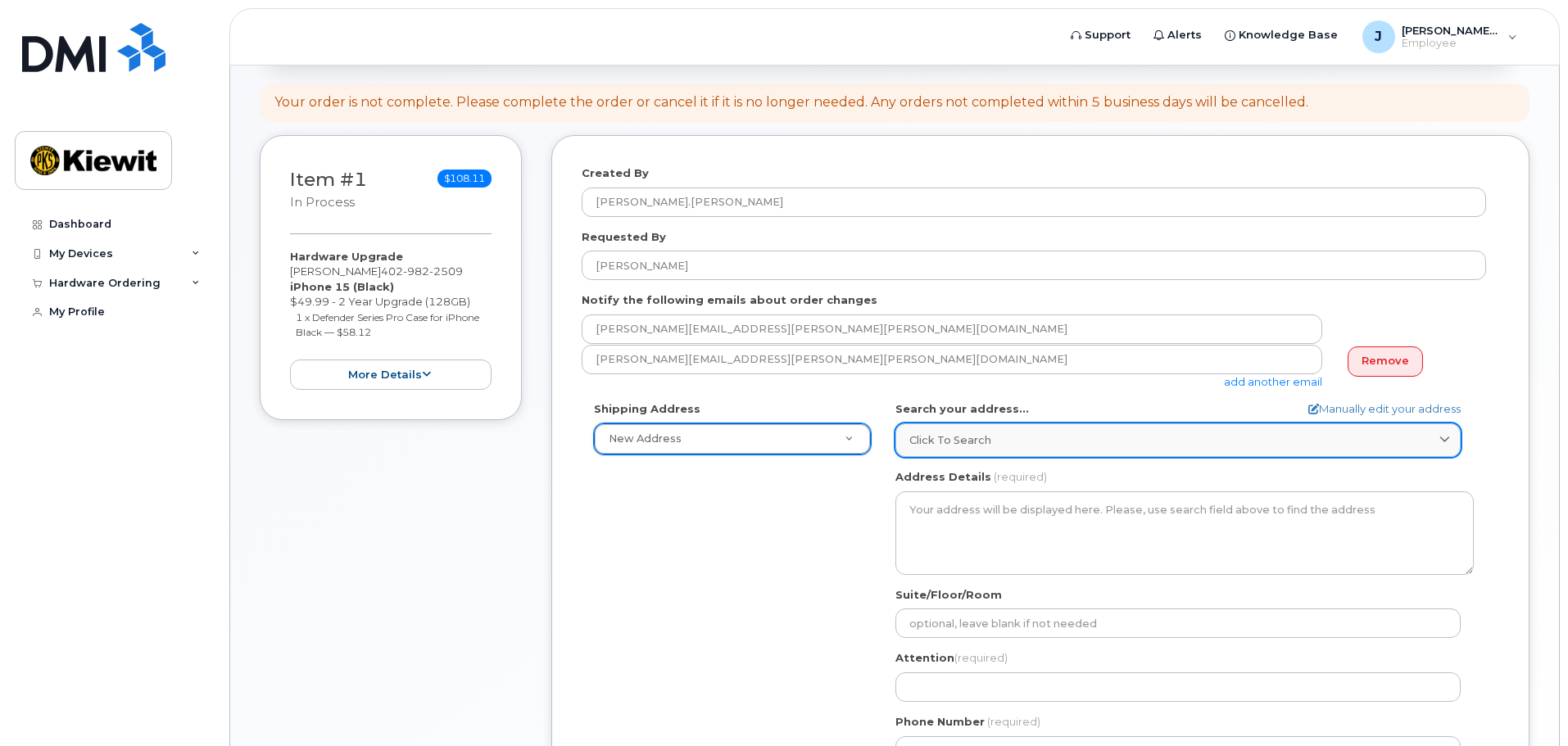
click at [982, 442] on span "Click to search" at bounding box center [950, 439] width 82 height 16
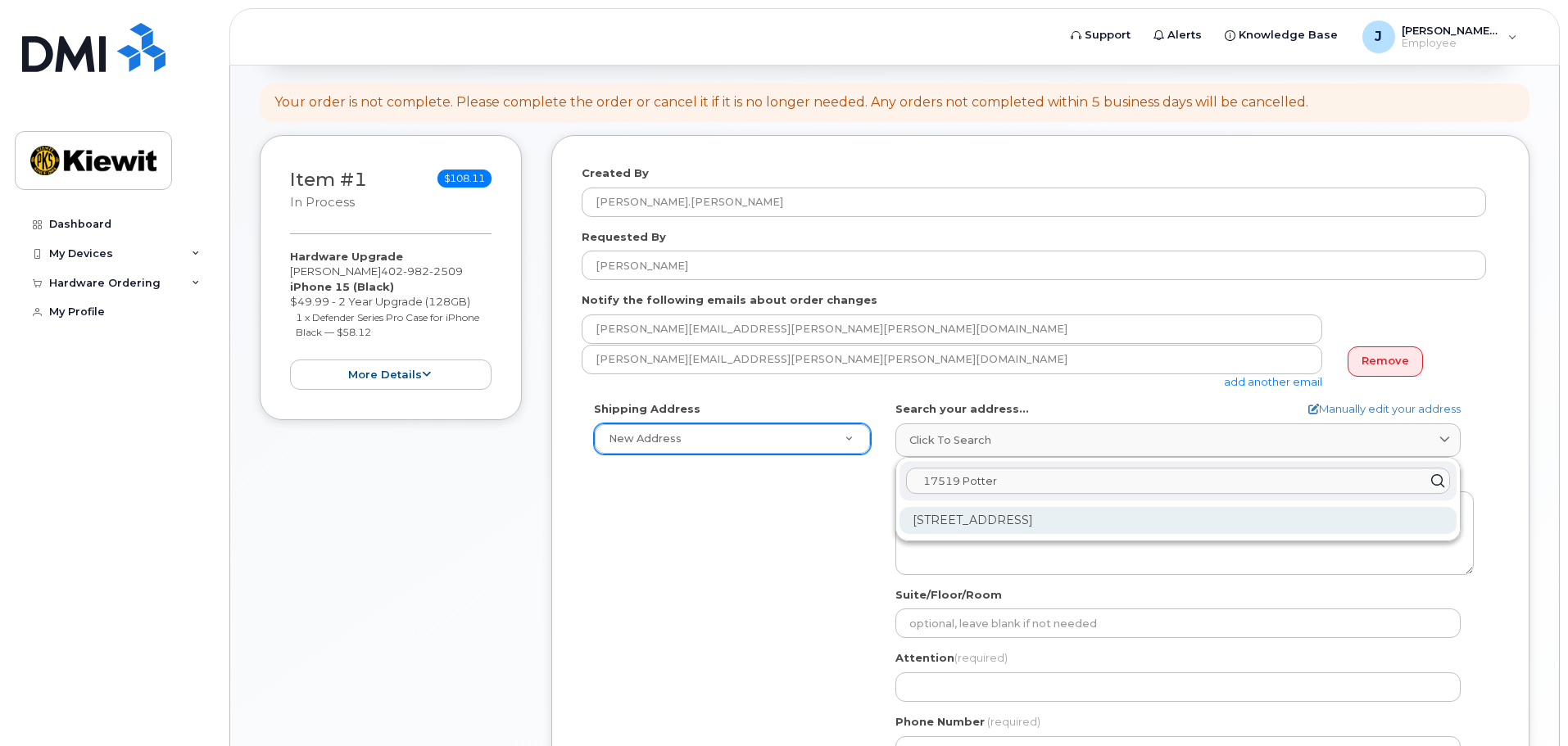
type input "17519 Potter"
click at [982, 520] on div "17519 Potter St Bennington NE 68007-1682" at bounding box center [1178, 520] width 557 height 27
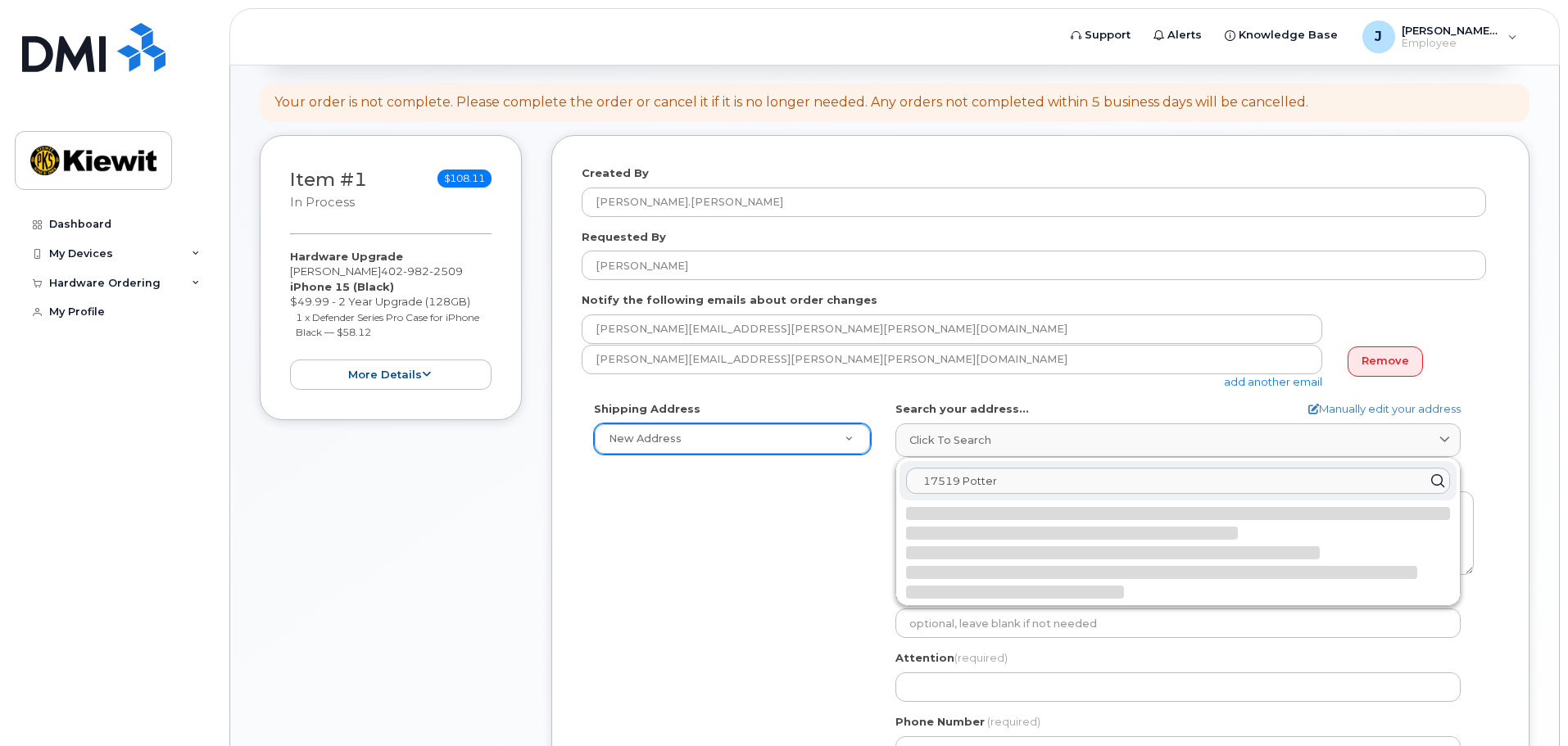
select select
type textarea "17519 Potter St BENNINGTON NE 68007-1682 UNITED STATES"
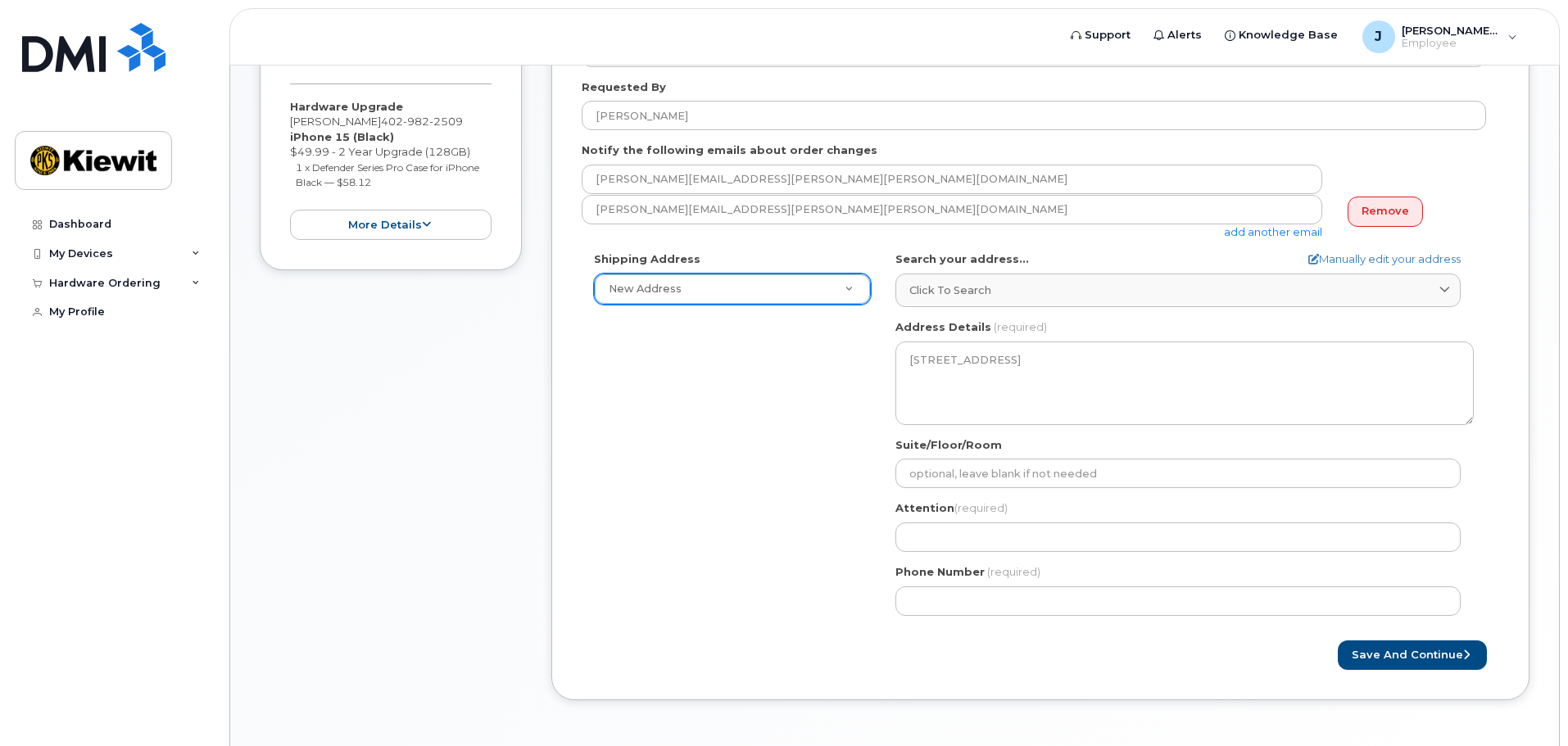
scroll to position [409, 0]
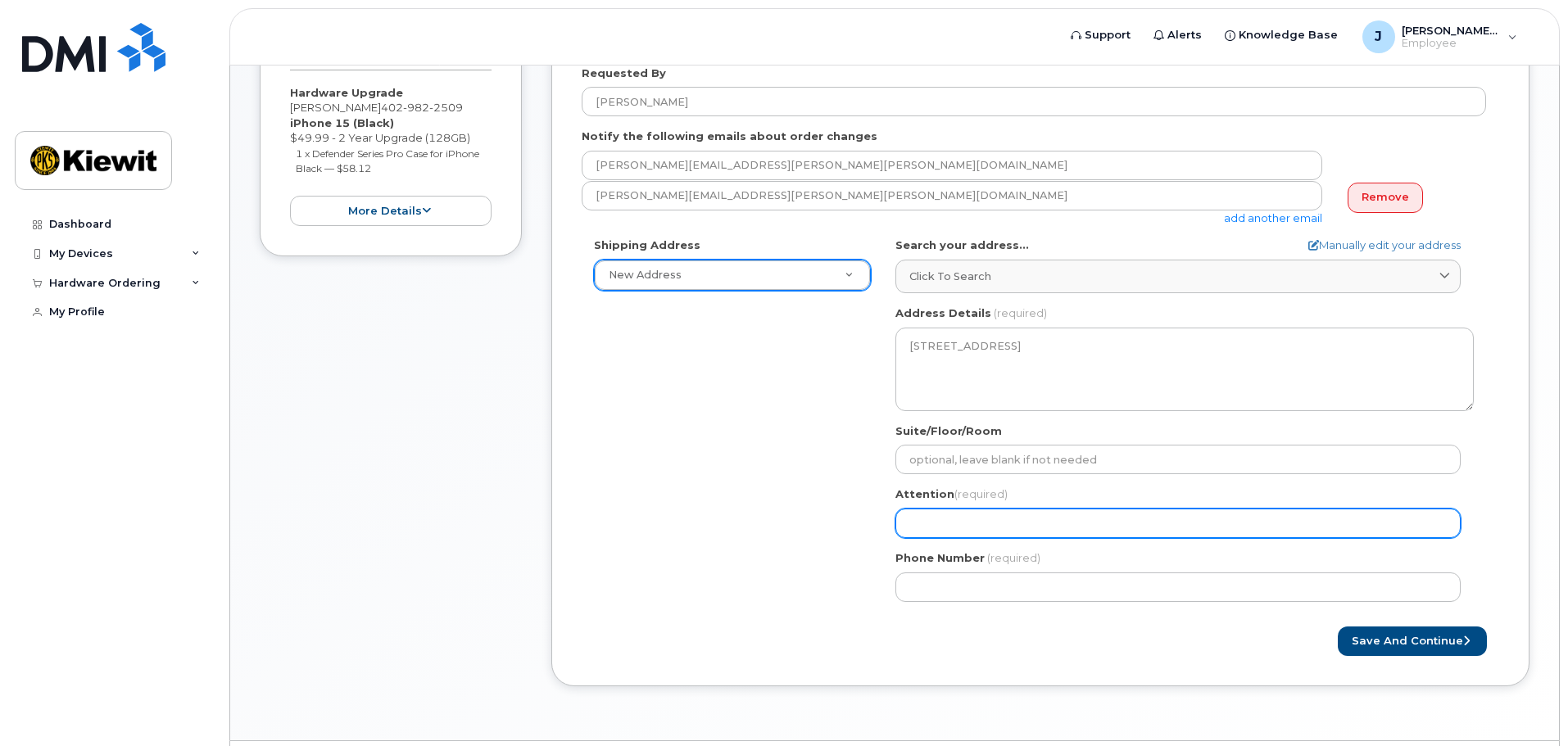
click at [922, 524] on input "Attention (required)" at bounding box center [1178, 523] width 565 height 30
select select
type input "J"
select select
type input "Ja"
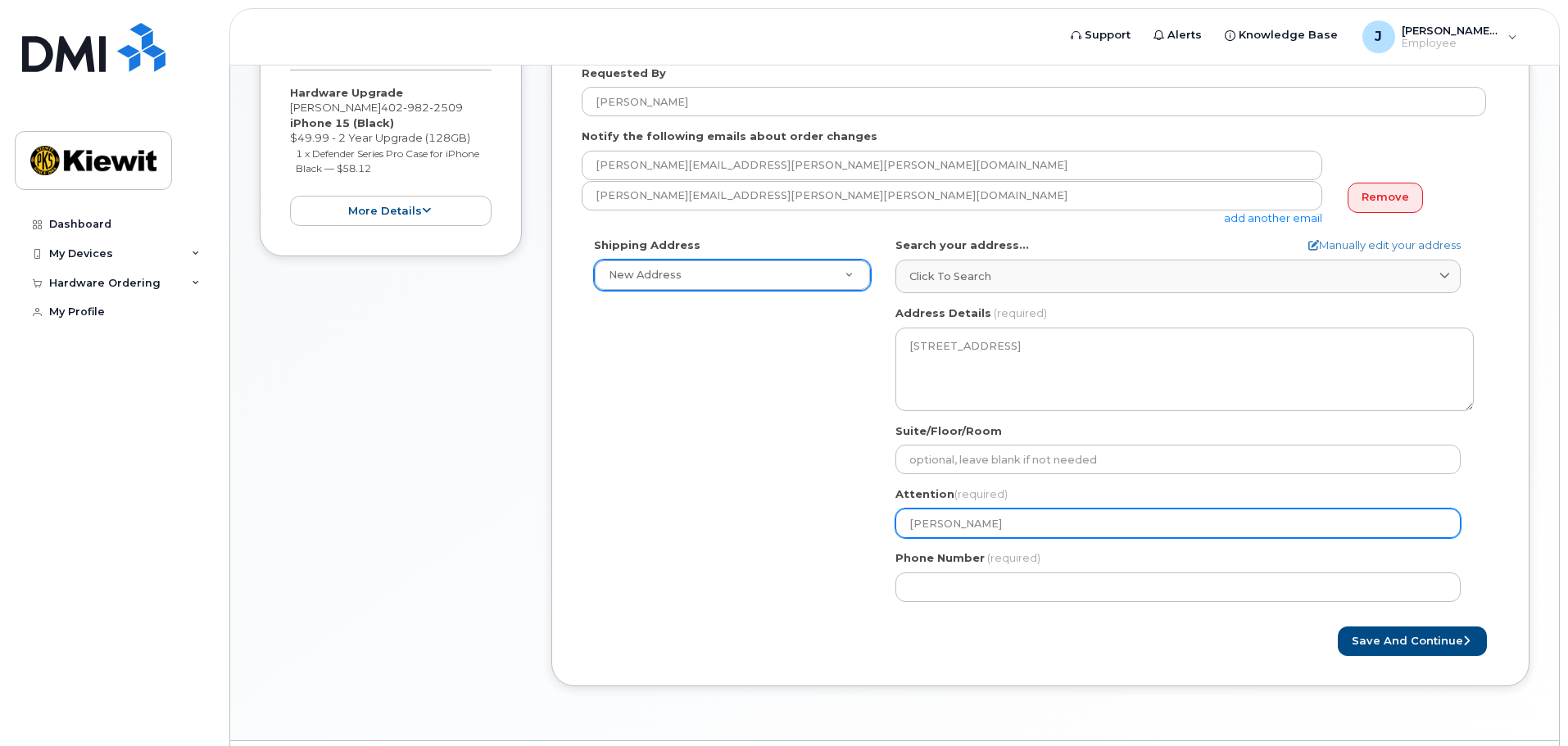
select select
type input "Jak"
select select
type input "Jake"
select select
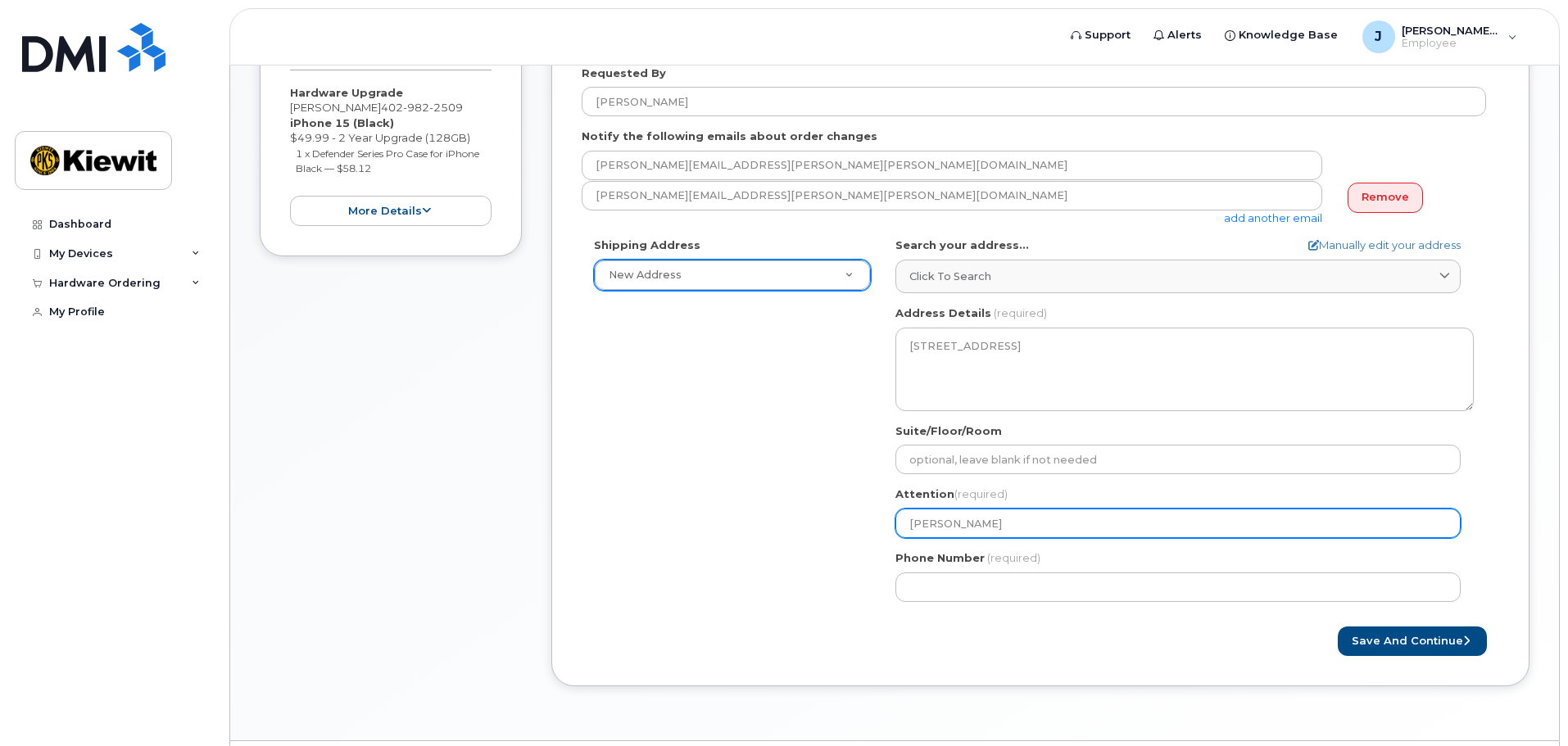
type input "Jake T"
select select
type input "Jake Ty"
select select
type input "Jake Tyl"
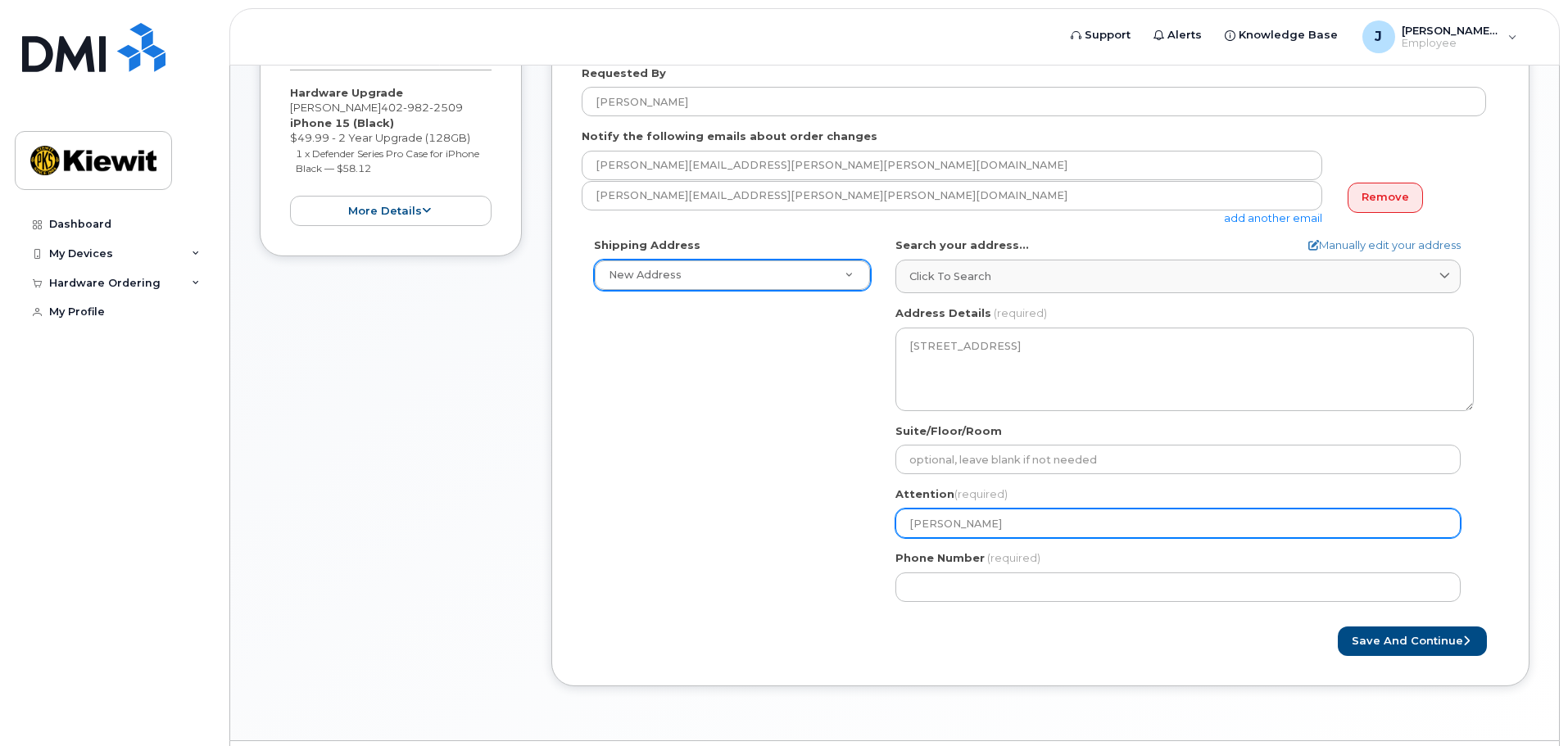
select select
type input "Jake Tyle"
select select
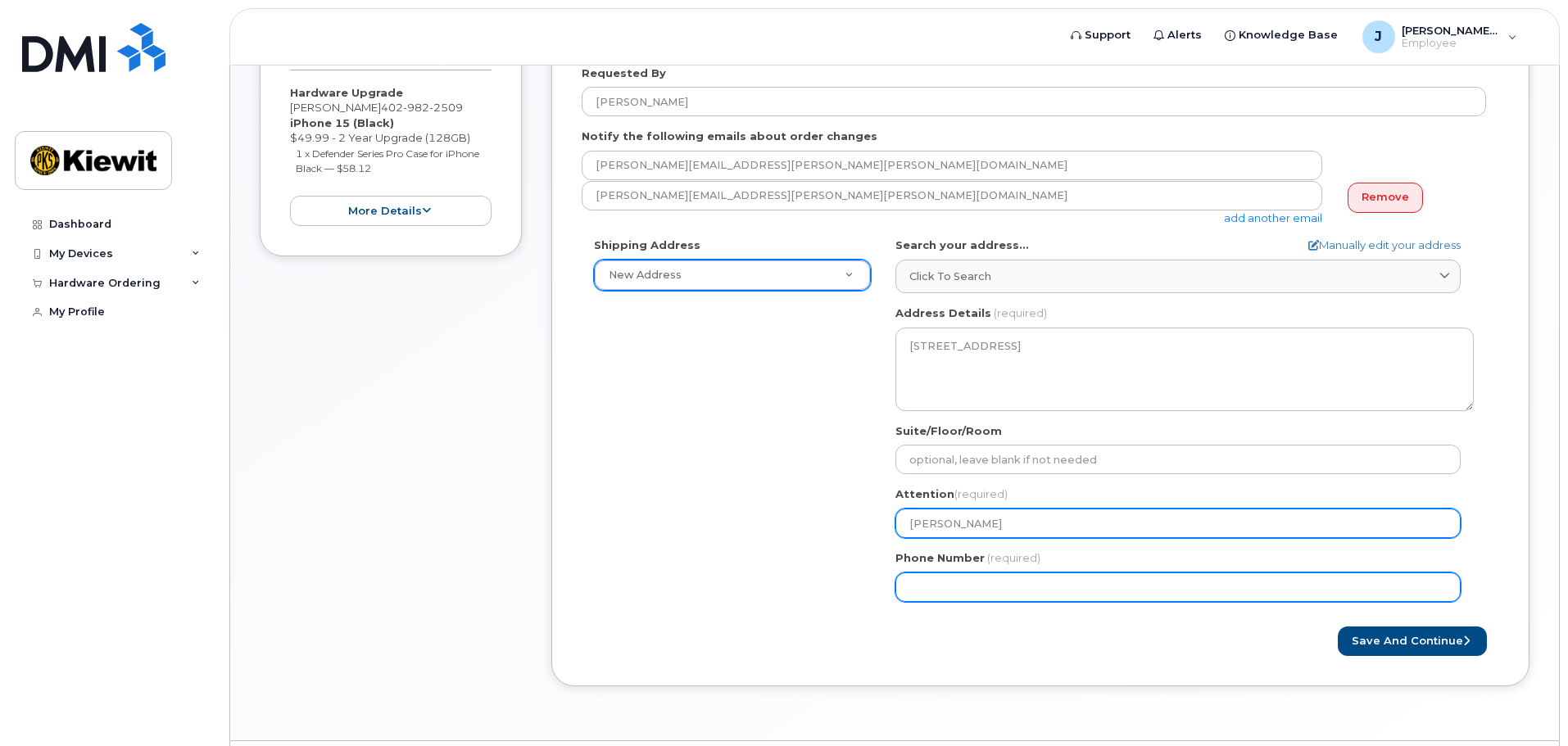
type input "Jake Tyler"
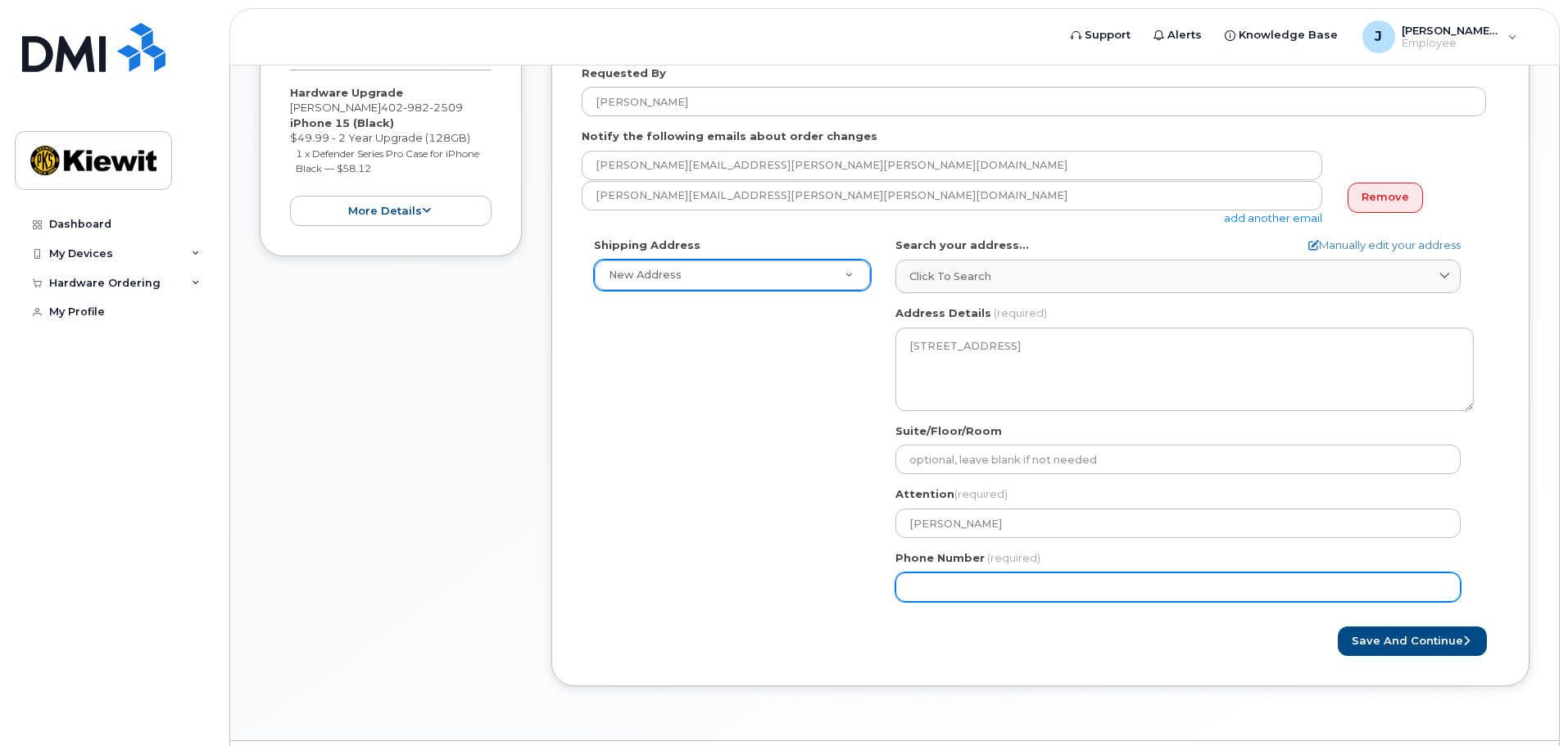
click at [964, 585] on input "Phone Number" at bounding box center [1178, 587] width 565 height 30
type input "402982250"
select select
type input "4029822509"
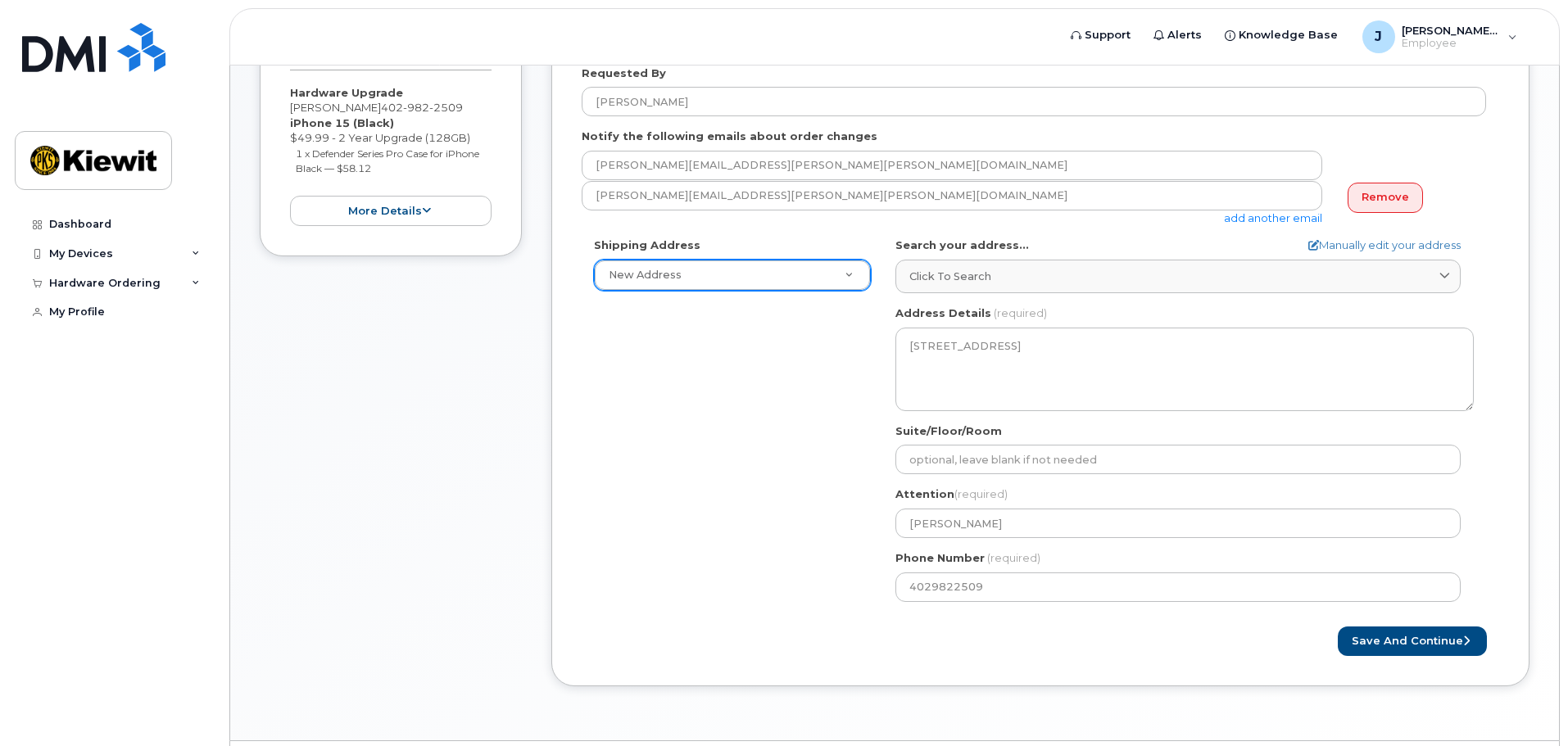
click at [929, 630] on div "Save and Continue" at bounding box center [1040, 641] width 918 height 30
click at [1379, 638] on button "Save and Continue" at bounding box center [1412, 641] width 149 height 30
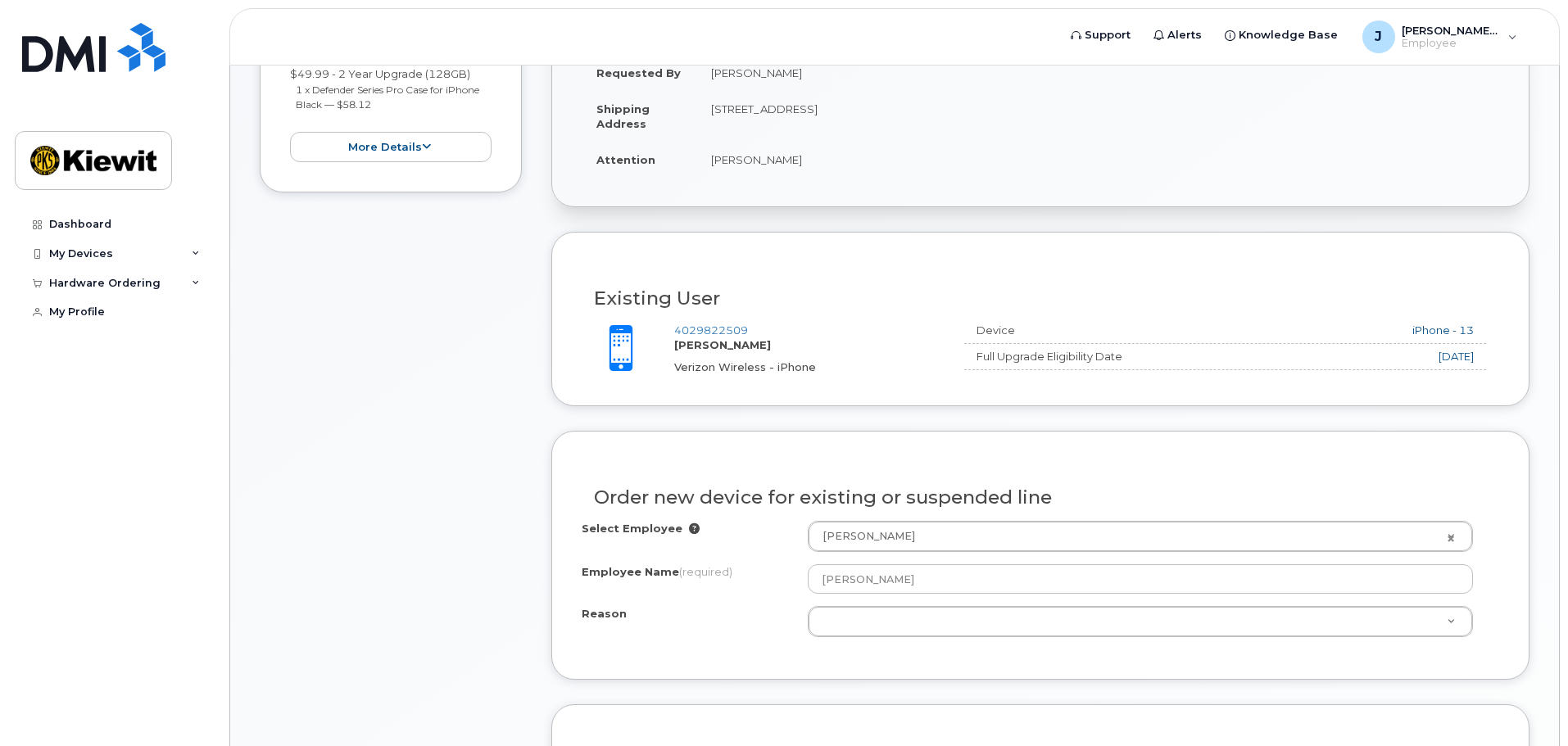
scroll to position [491, 0]
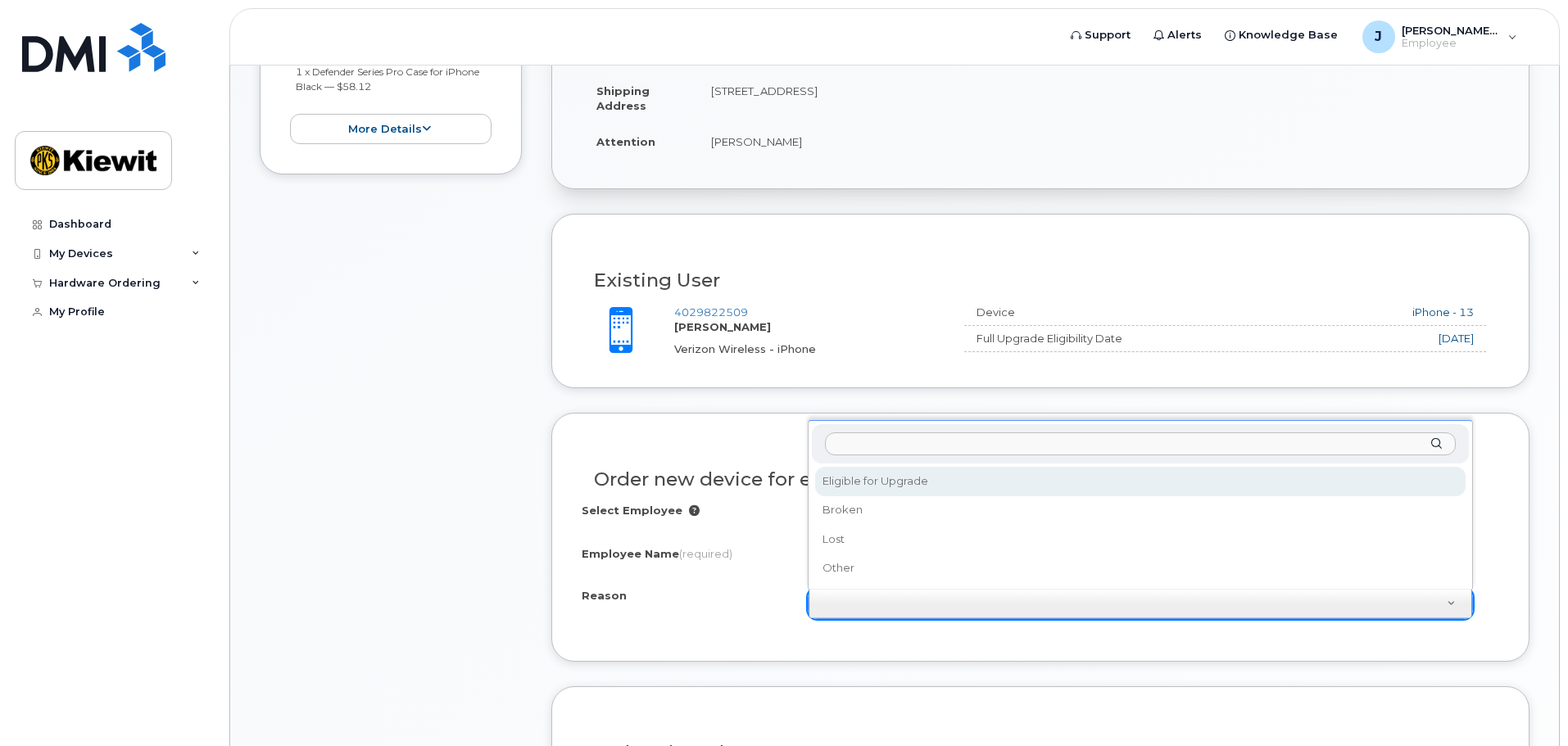
select select "eligible_for_upgrade"
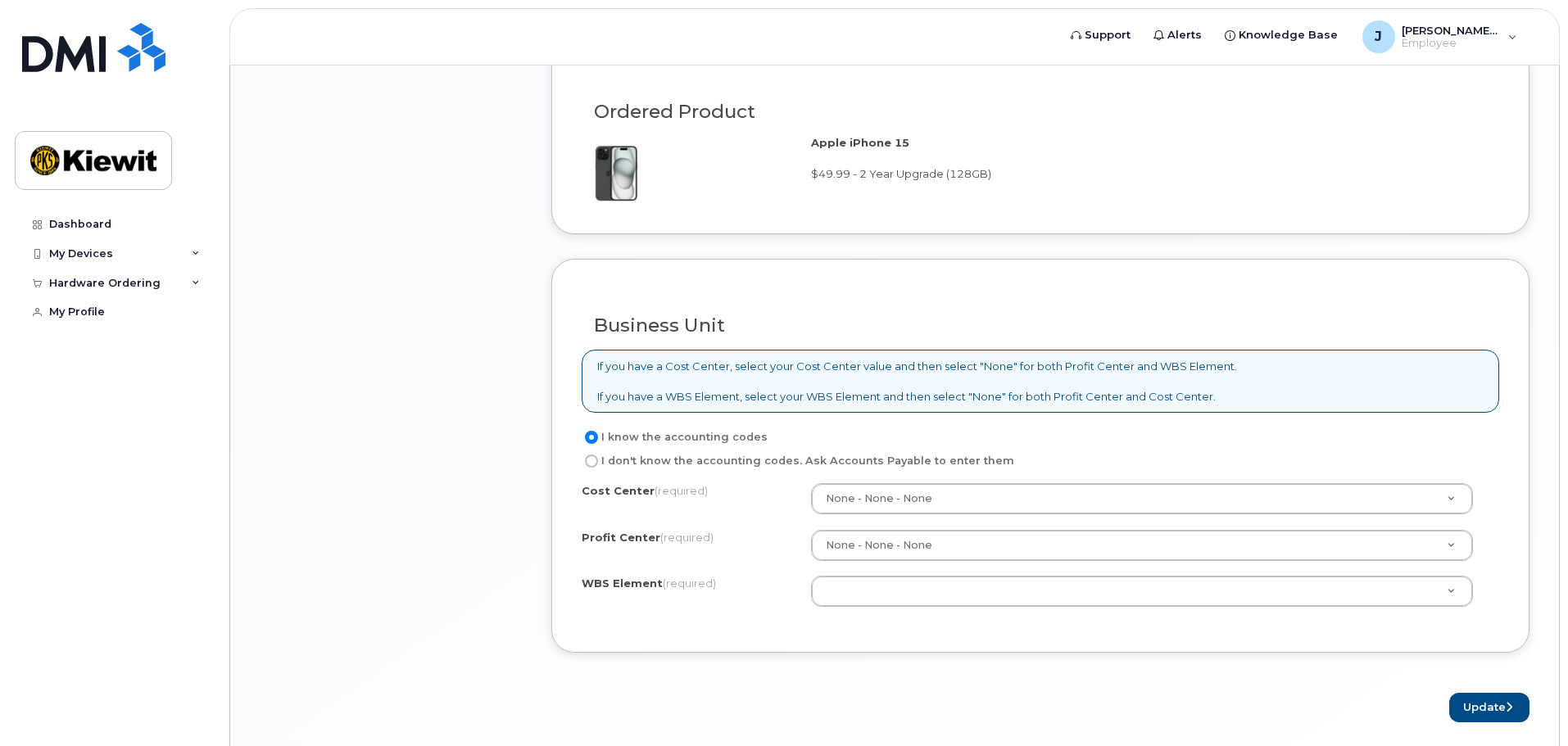
scroll to position [1146, 0]
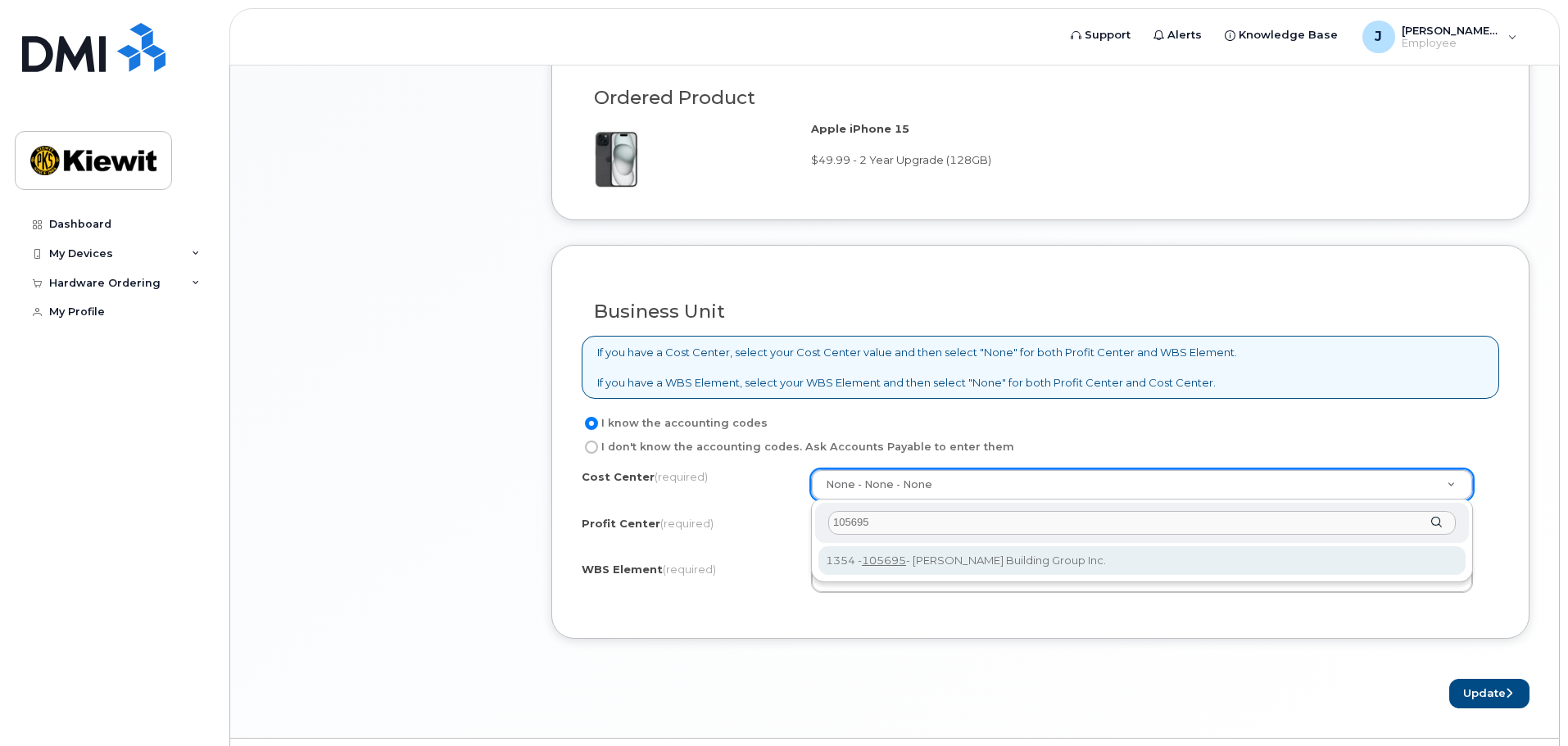
type input "105695"
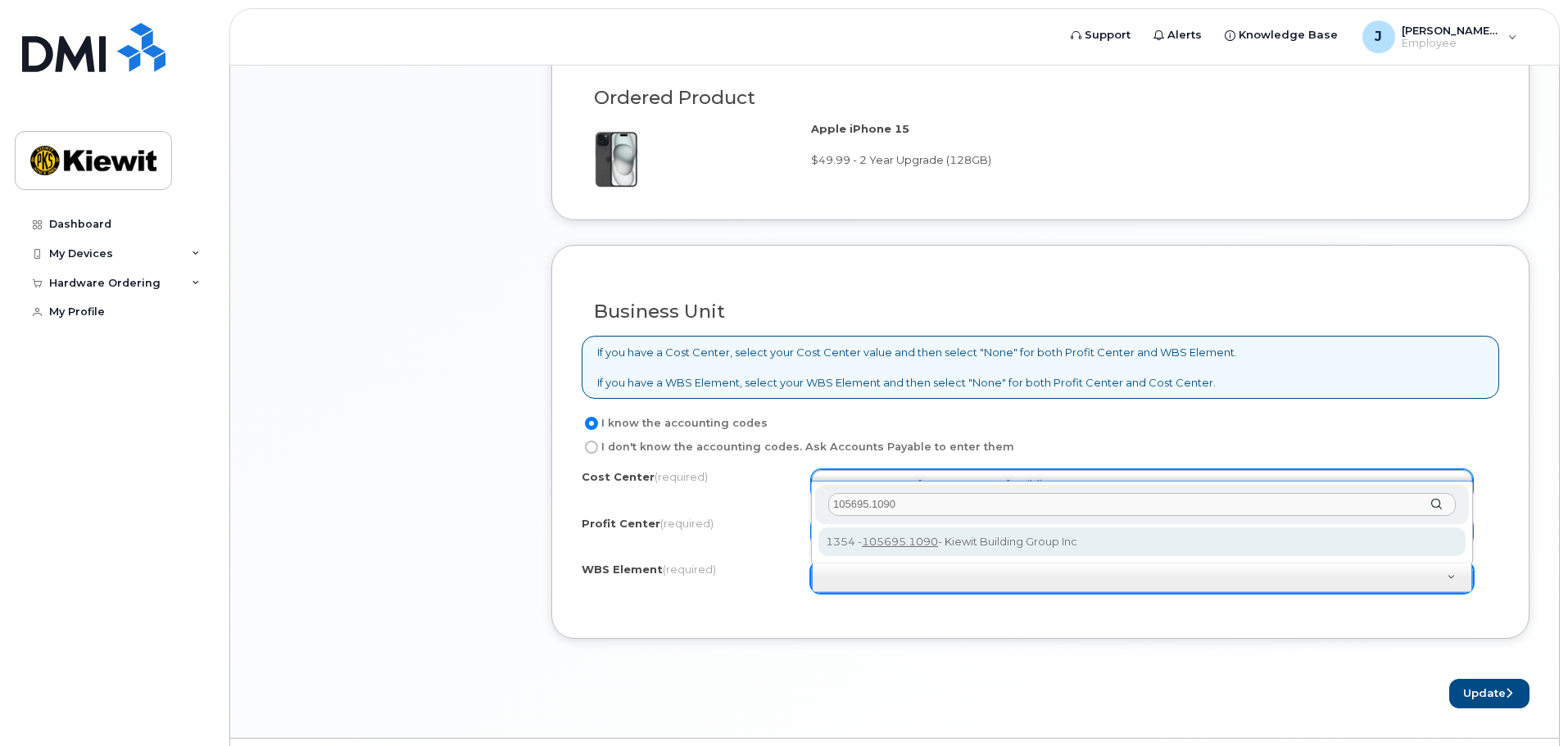
type input "105695.1090"
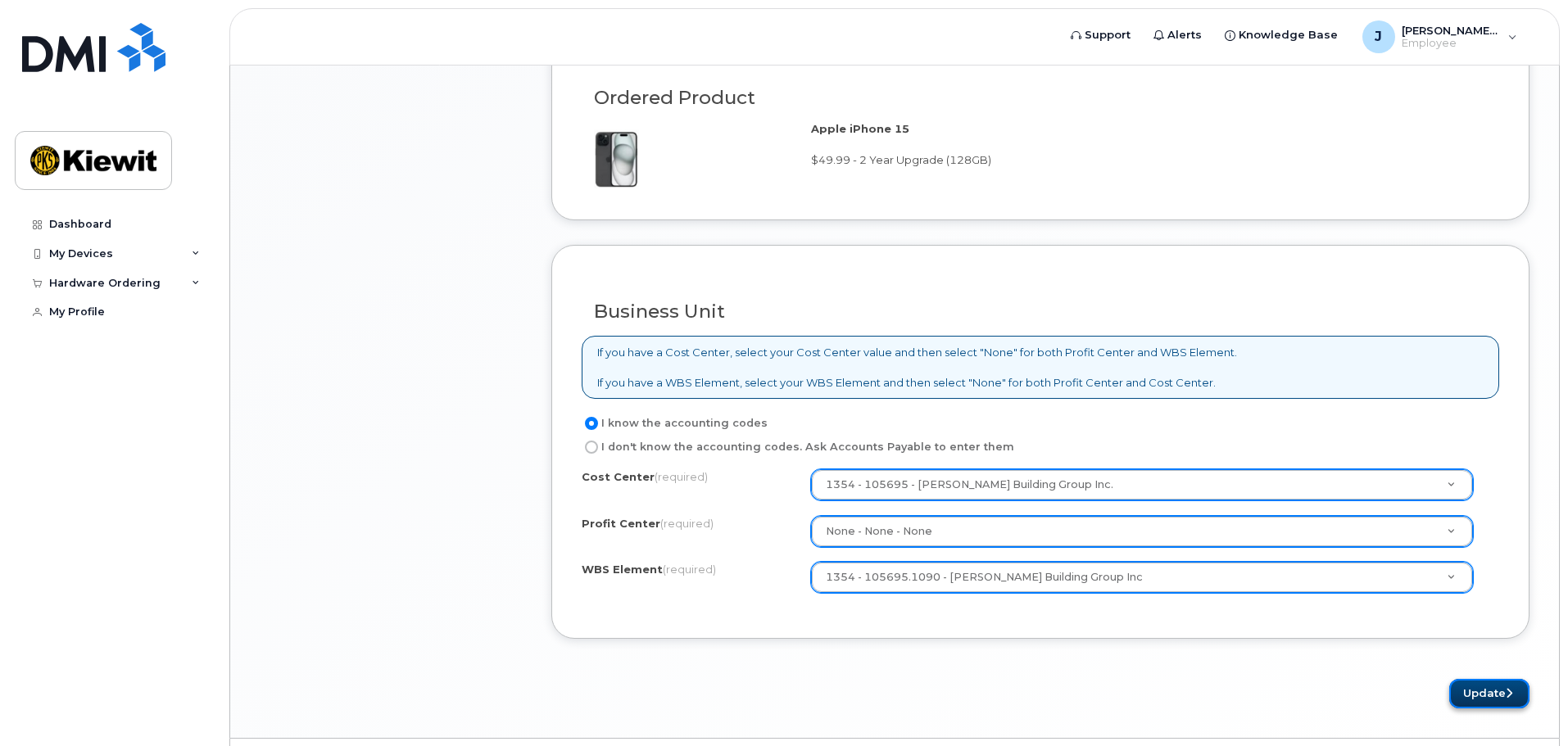
click at [1462, 688] on button "Update" at bounding box center [1489, 694] width 80 height 30
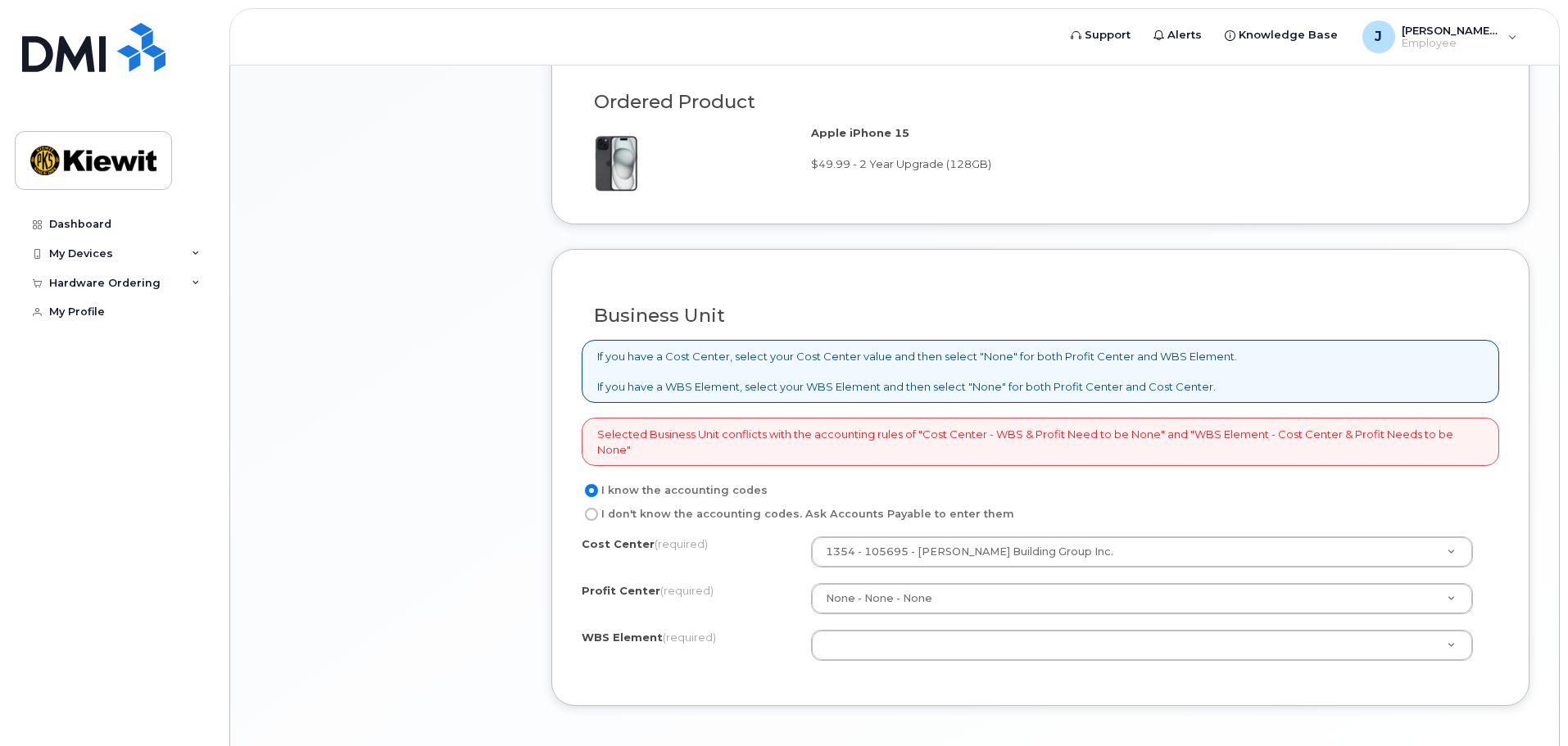
scroll to position [1146, 0]
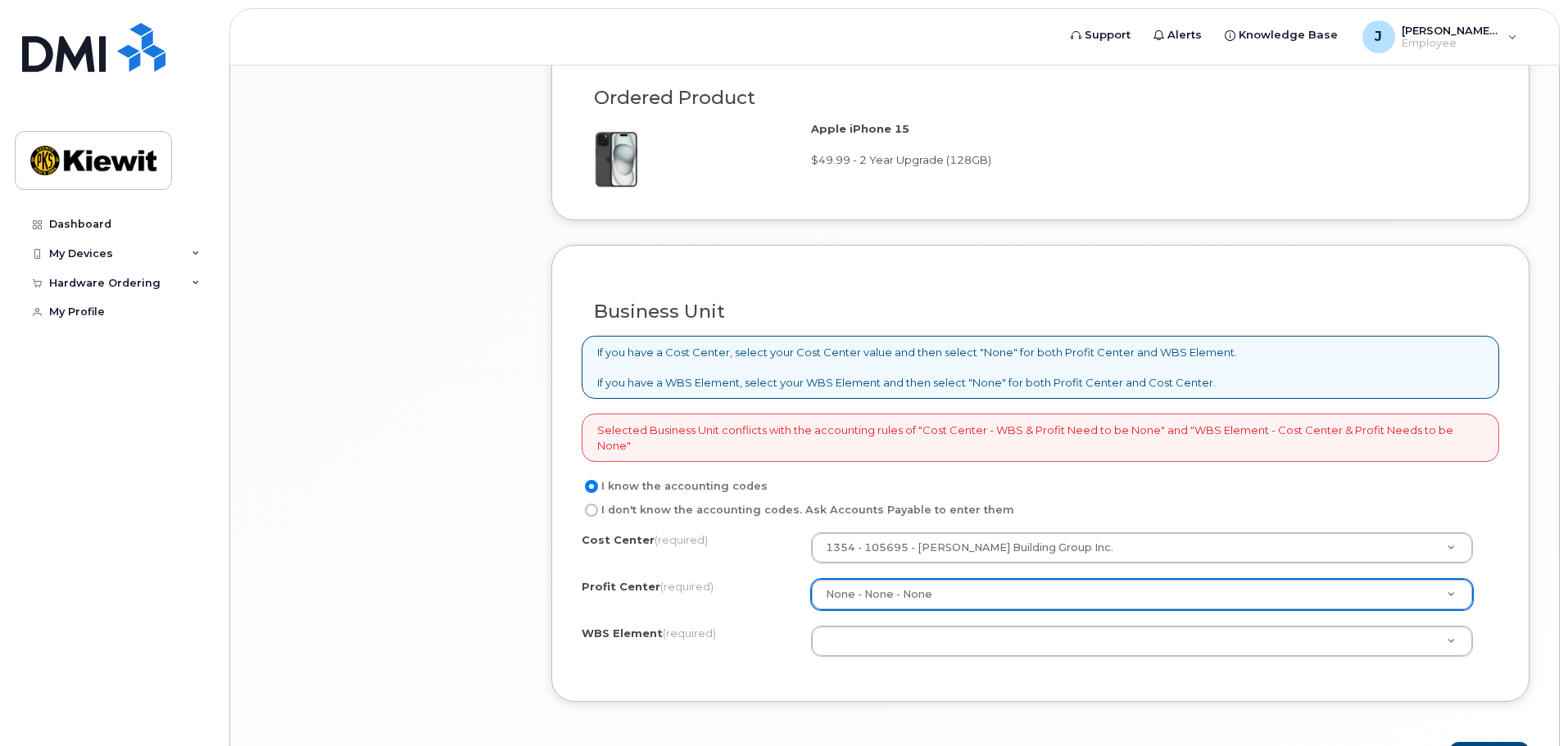
click at [590, 513] on input "I don't know the accounting codes. Ask Accounts Payable to enter them" at bounding box center [591, 510] width 13 height 13
radio input "true"
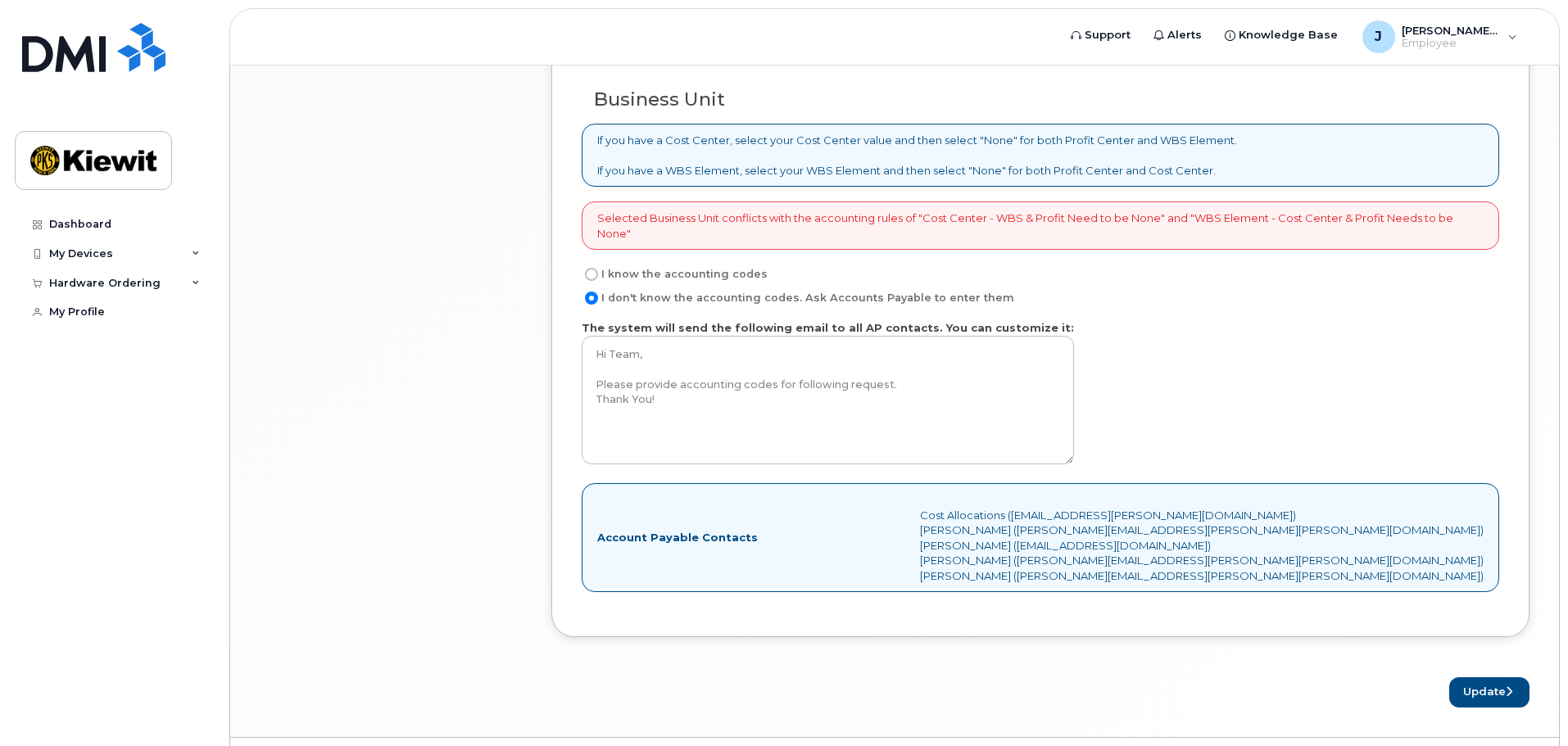
scroll to position [1402, 0]
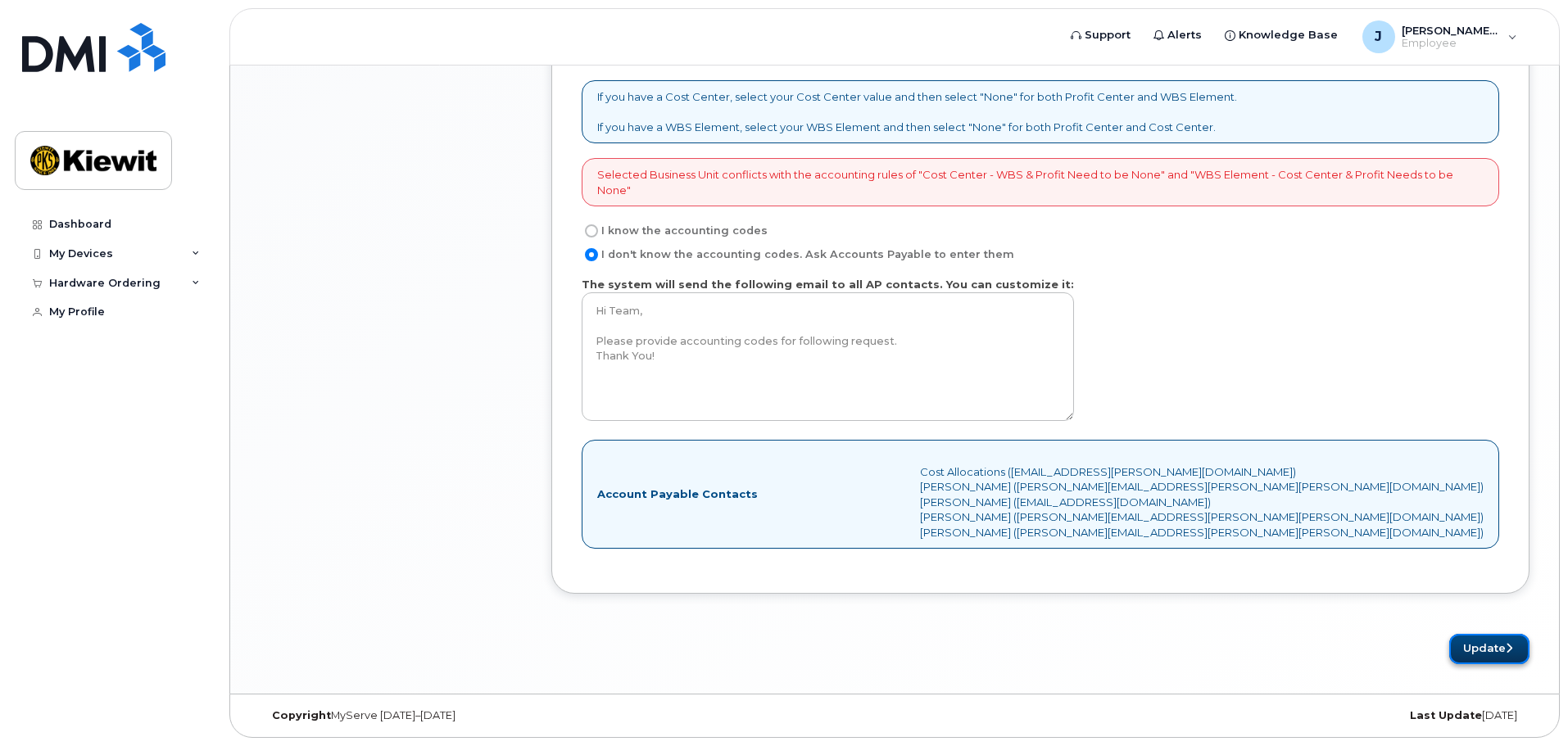
click at [1461, 640] on button "Update" at bounding box center [1489, 648] width 80 height 30
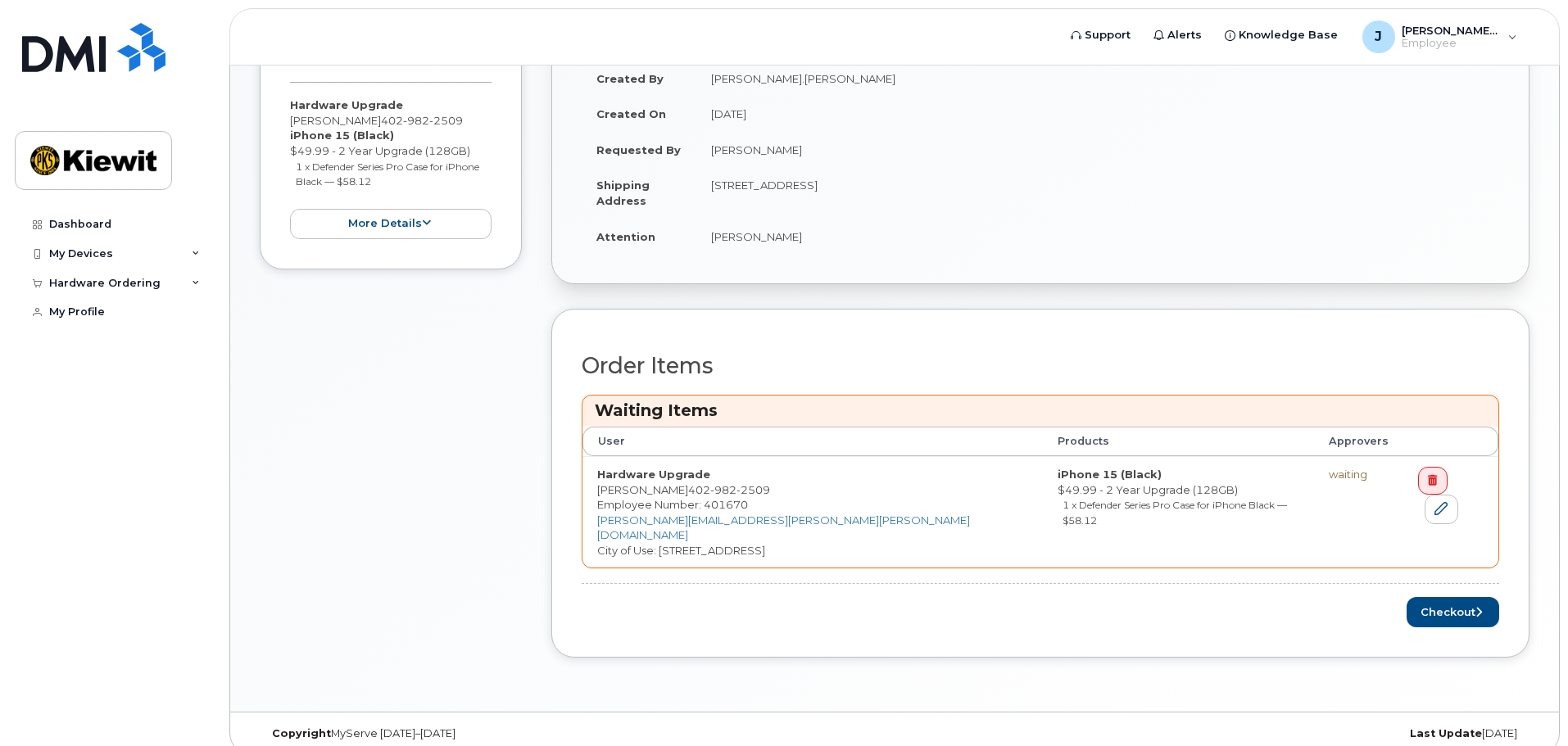
scroll to position [469, 0]
click at [1429, 599] on button "Checkout" at bounding box center [1452, 609] width 93 height 30
